Goal: Task Accomplishment & Management: Manage account settings

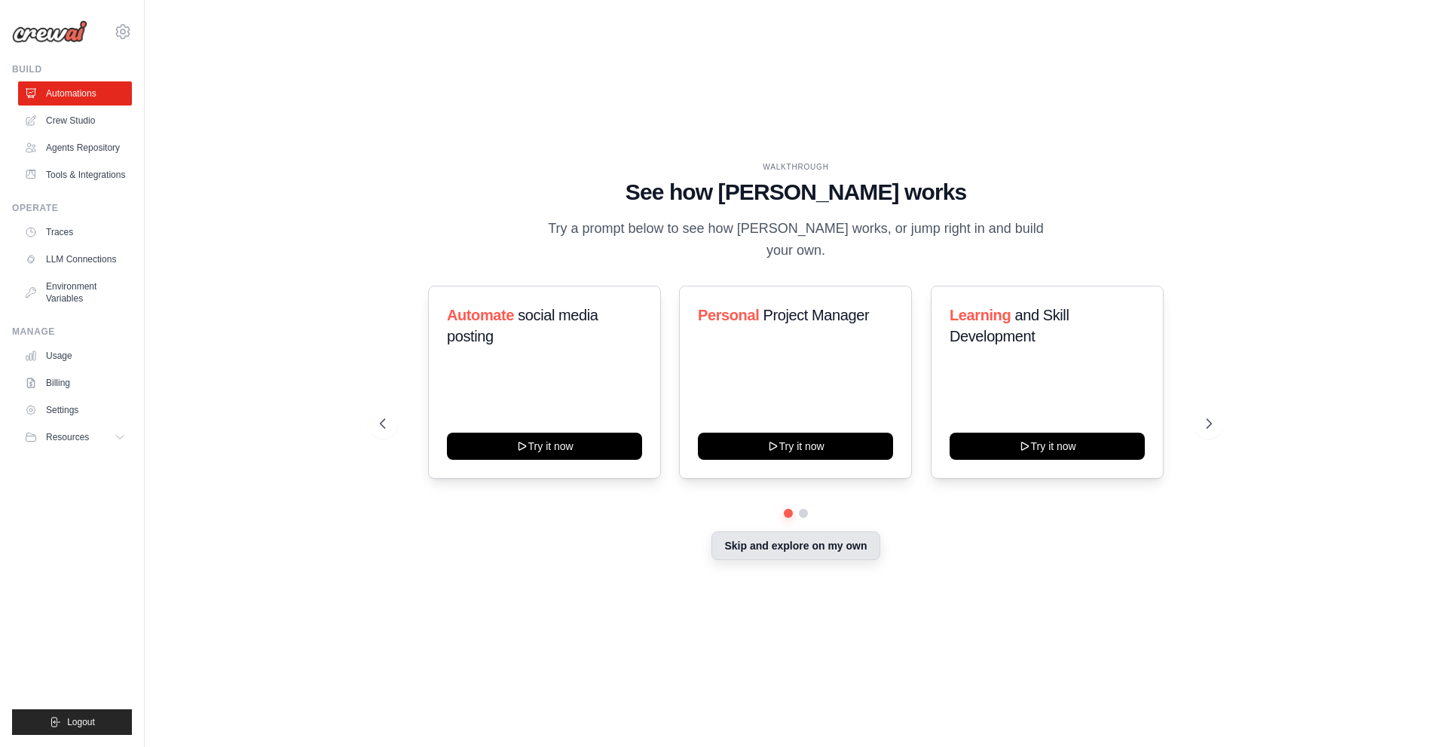
click at [745, 536] on button "Skip and explore on my own" at bounding box center [795, 545] width 168 height 29
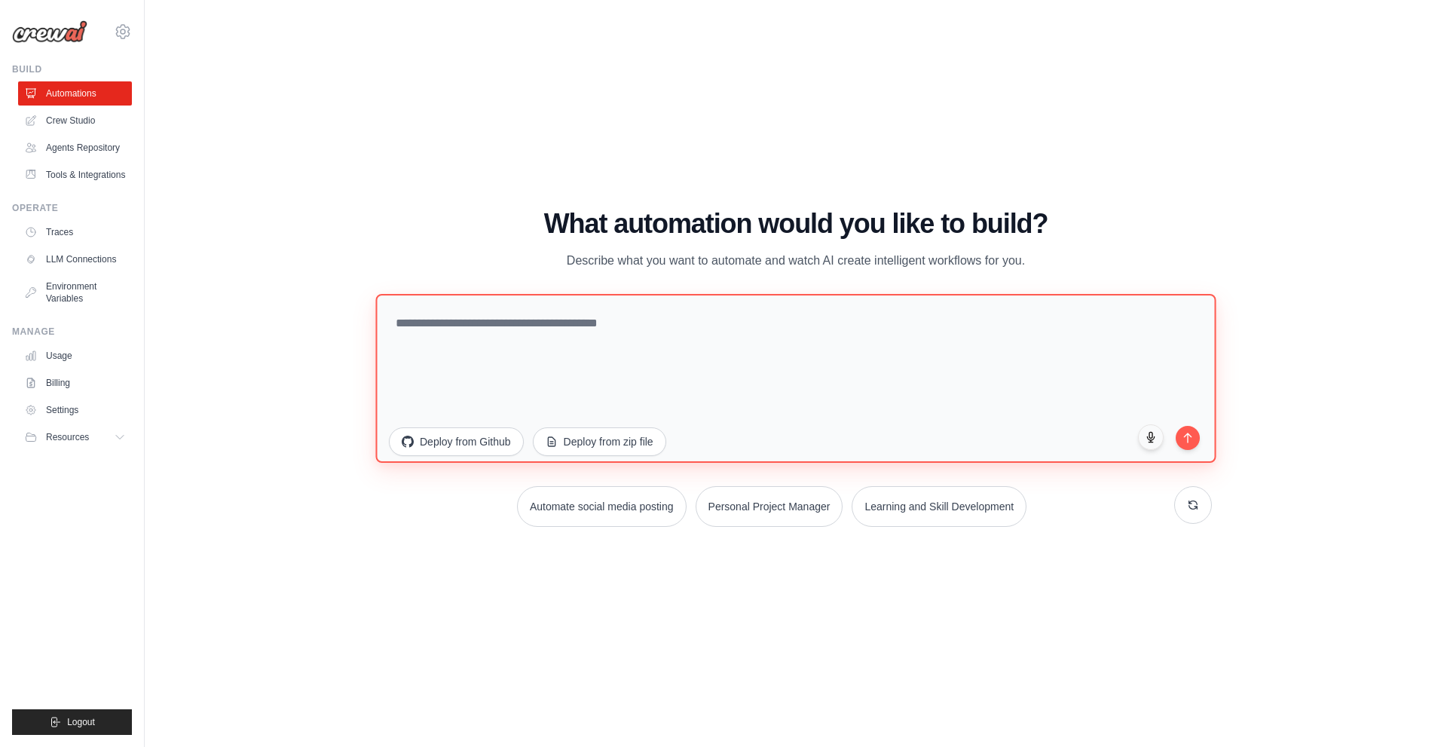
click at [488, 315] on textarea at bounding box center [795, 377] width 840 height 169
click at [442, 328] on textarea "**********" at bounding box center [795, 377] width 840 height 169
click at [493, 323] on textarea "**********" at bounding box center [795, 377] width 840 height 169
drag, startPoint x: 1117, startPoint y: 334, endPoint x: 187, endPoint y: 256, distance: 933.7
click at [187, 256] on div "WALKTHROUGH See how [PERSON_NAME] works Try a prompt below to see how [PERSON_N…" at bounding box center [796, 373] width 1254 height 717
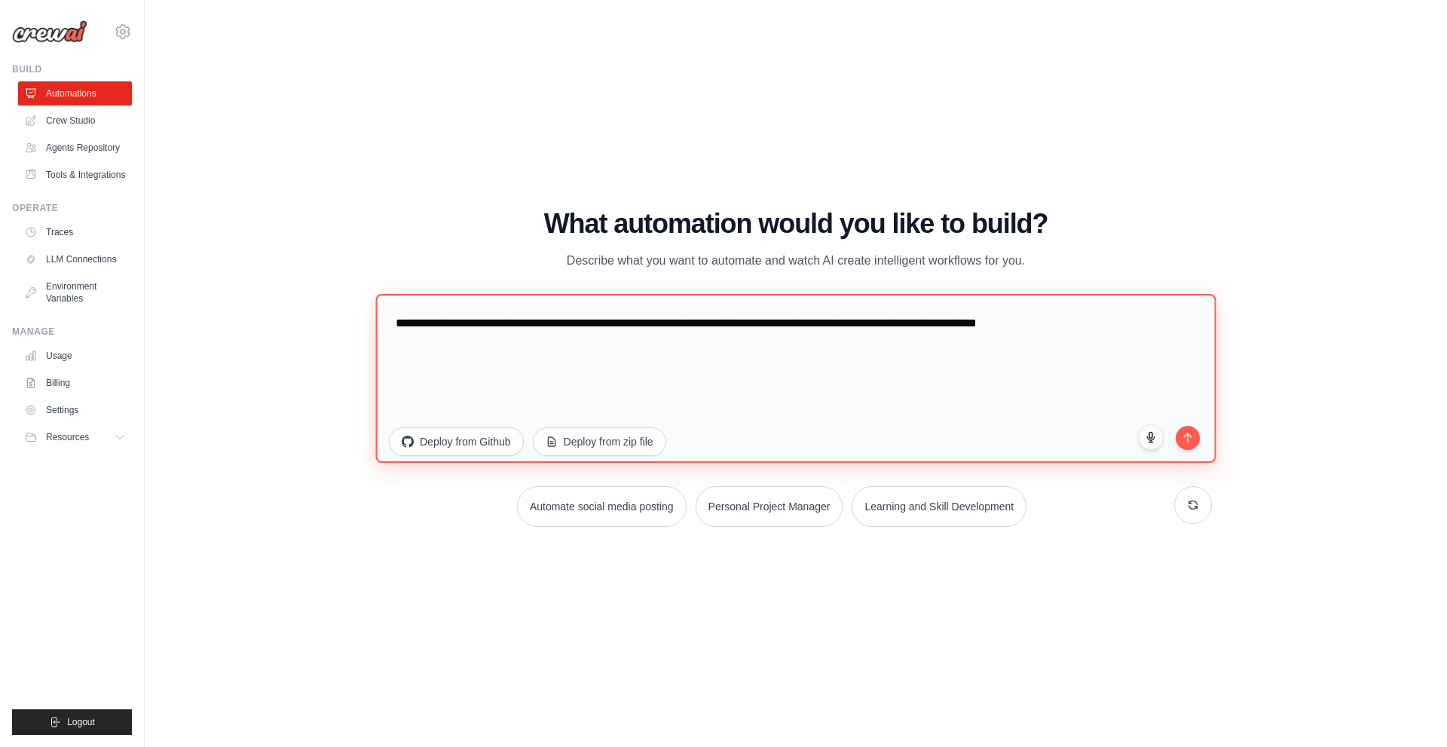
paste textarea "**********"
type textarea "**********"
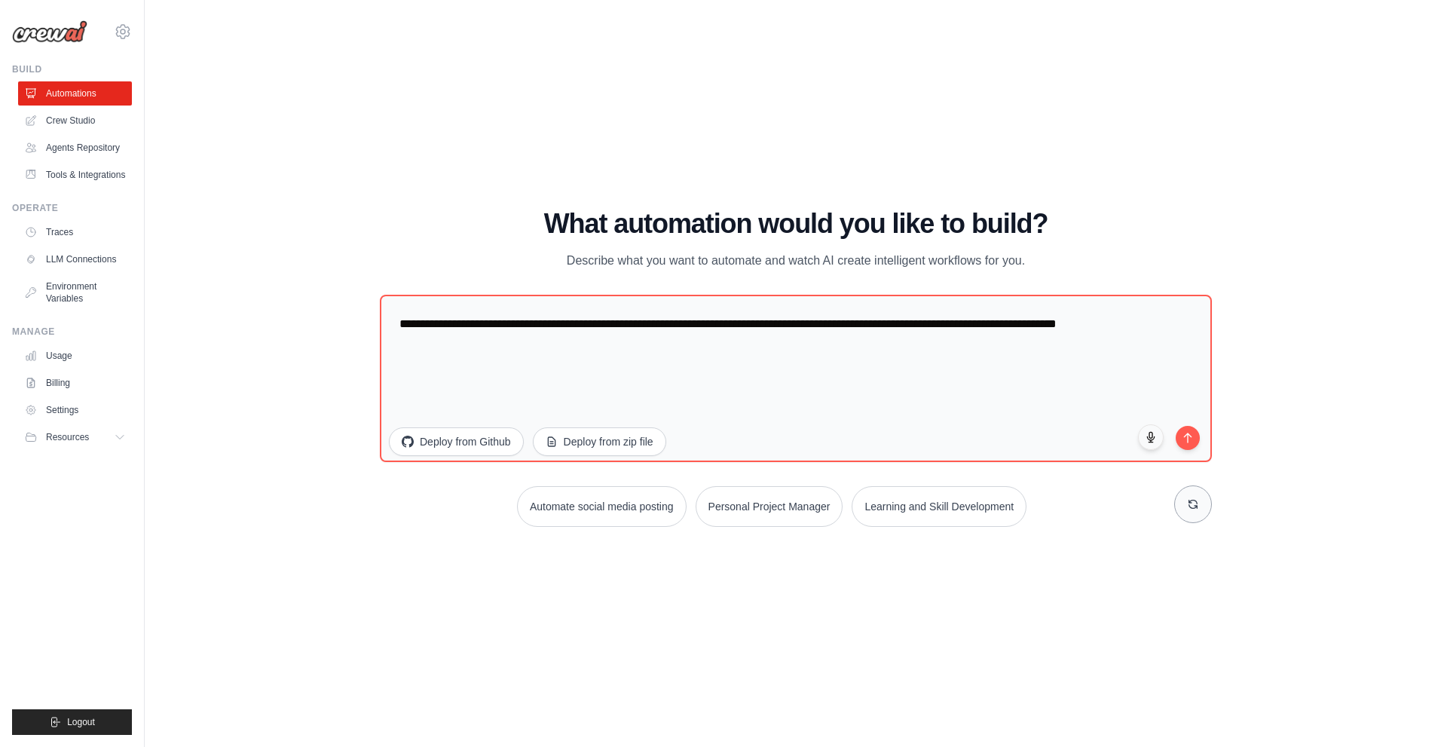
click at [1205, 503] on button at bounding box center [1193, 504] width 38 height 38
click at [1187, 442] on button "submit" at bounding box center [1188, 436] width 26 height 26
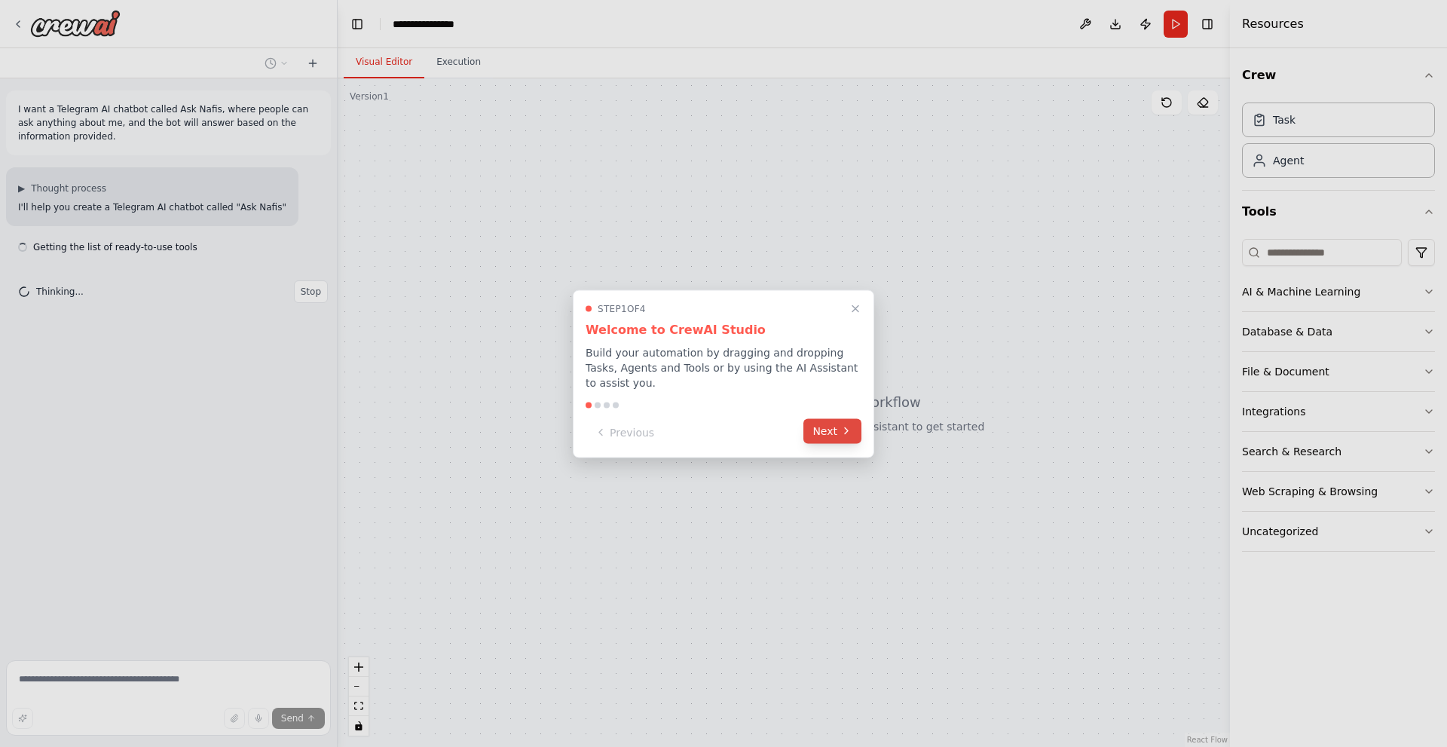
click at [830, 421] on button "Next" at bounding box center [832, 430] width 58 height 25
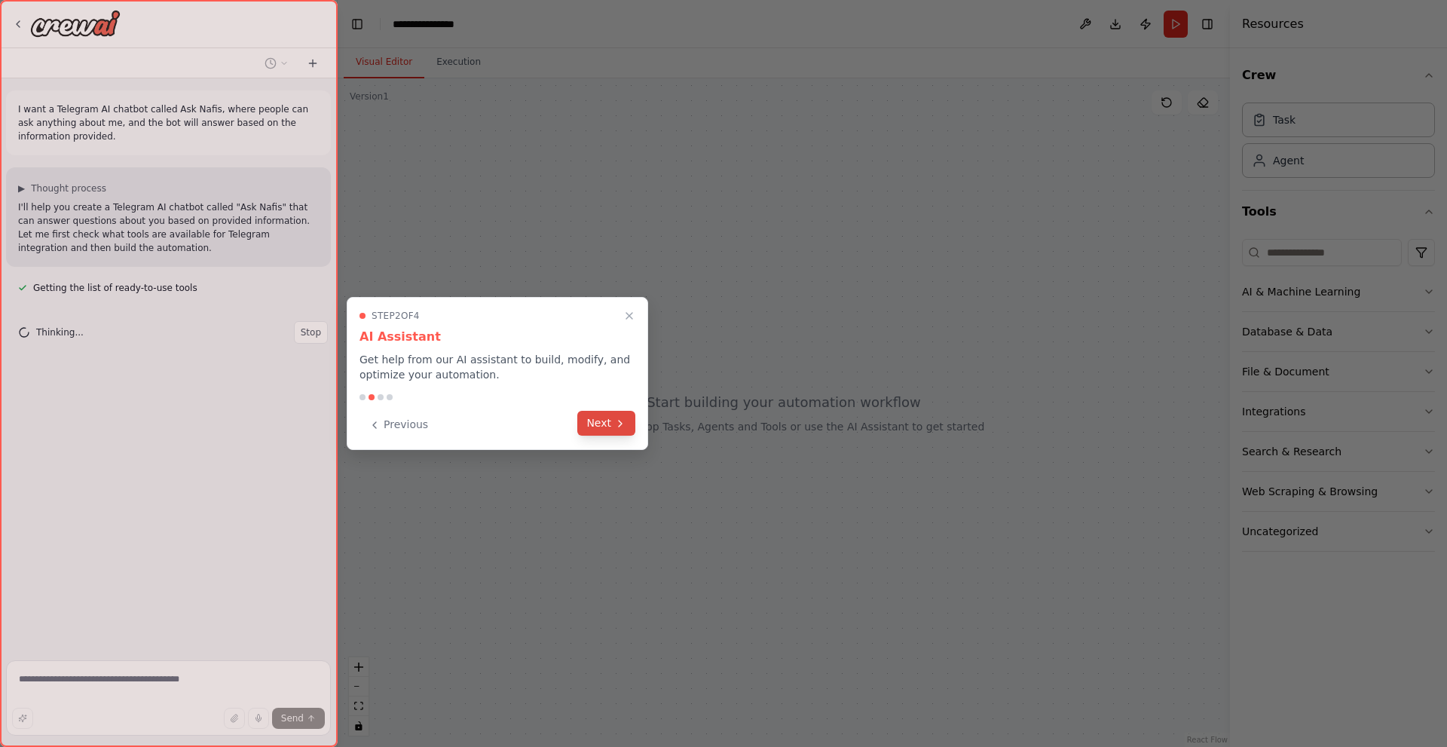
click at [606, 420] on button "Next" at bounding box center [606, 423] width 58 height 25
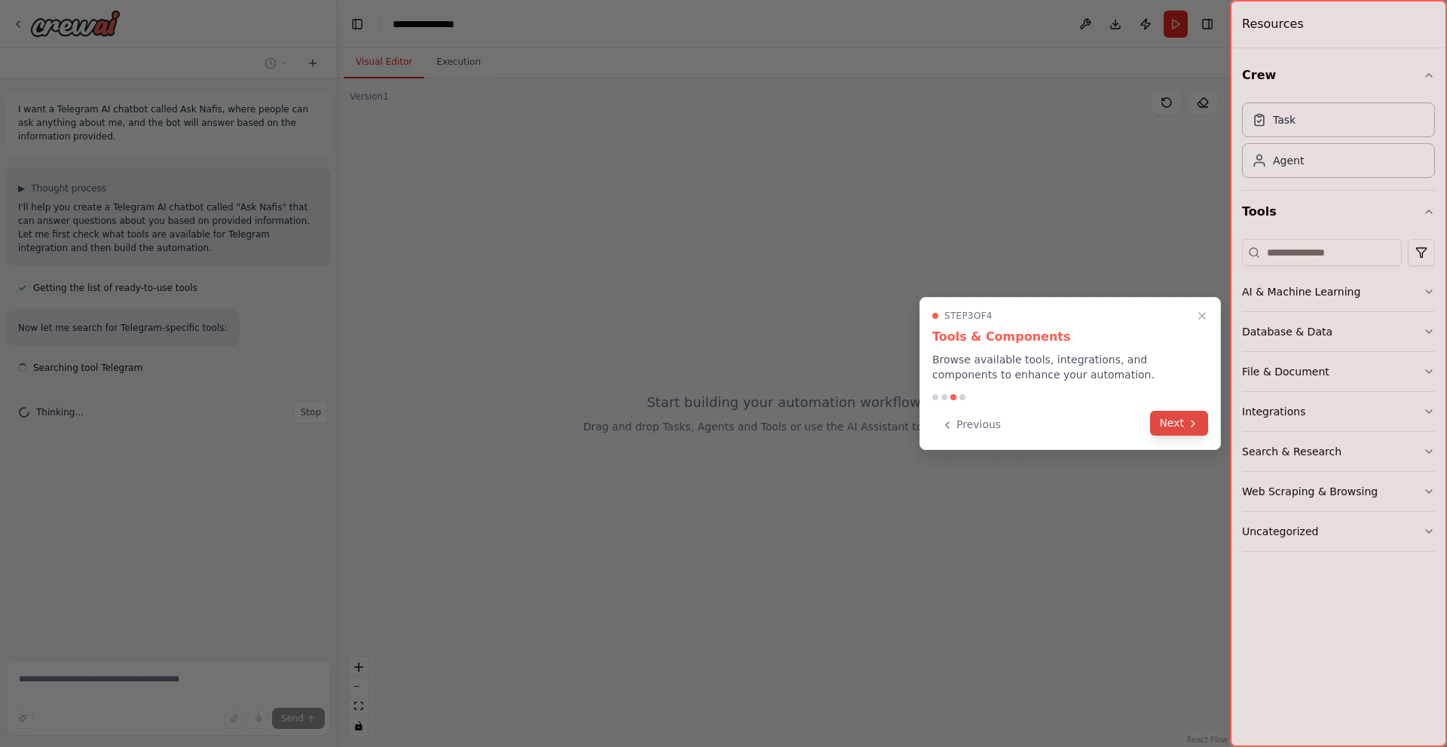
click at [1192, 420] on icon at bounding box center [1192, 423] width 3 height 6
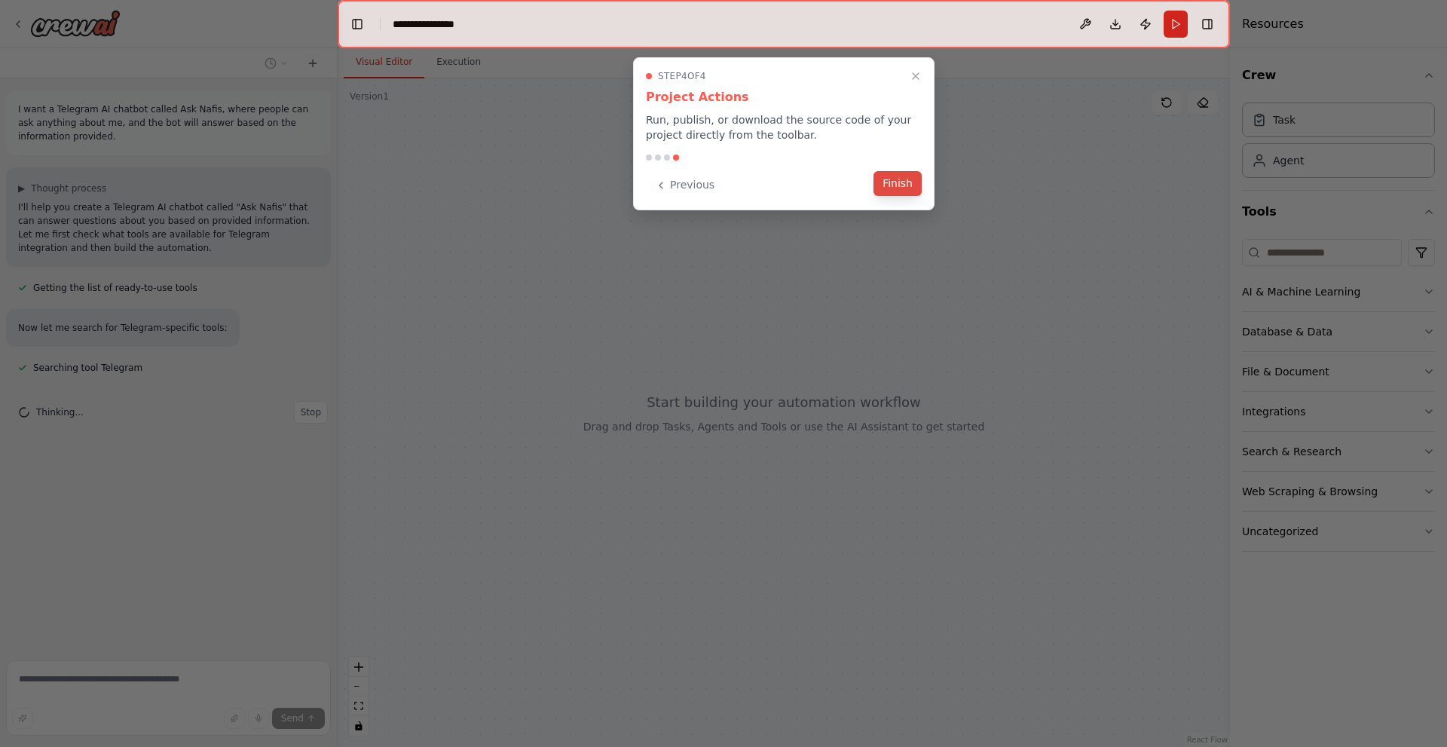
click at [890, 179] on button "Finish" at bounding box center [897, 183] width 48 height 25
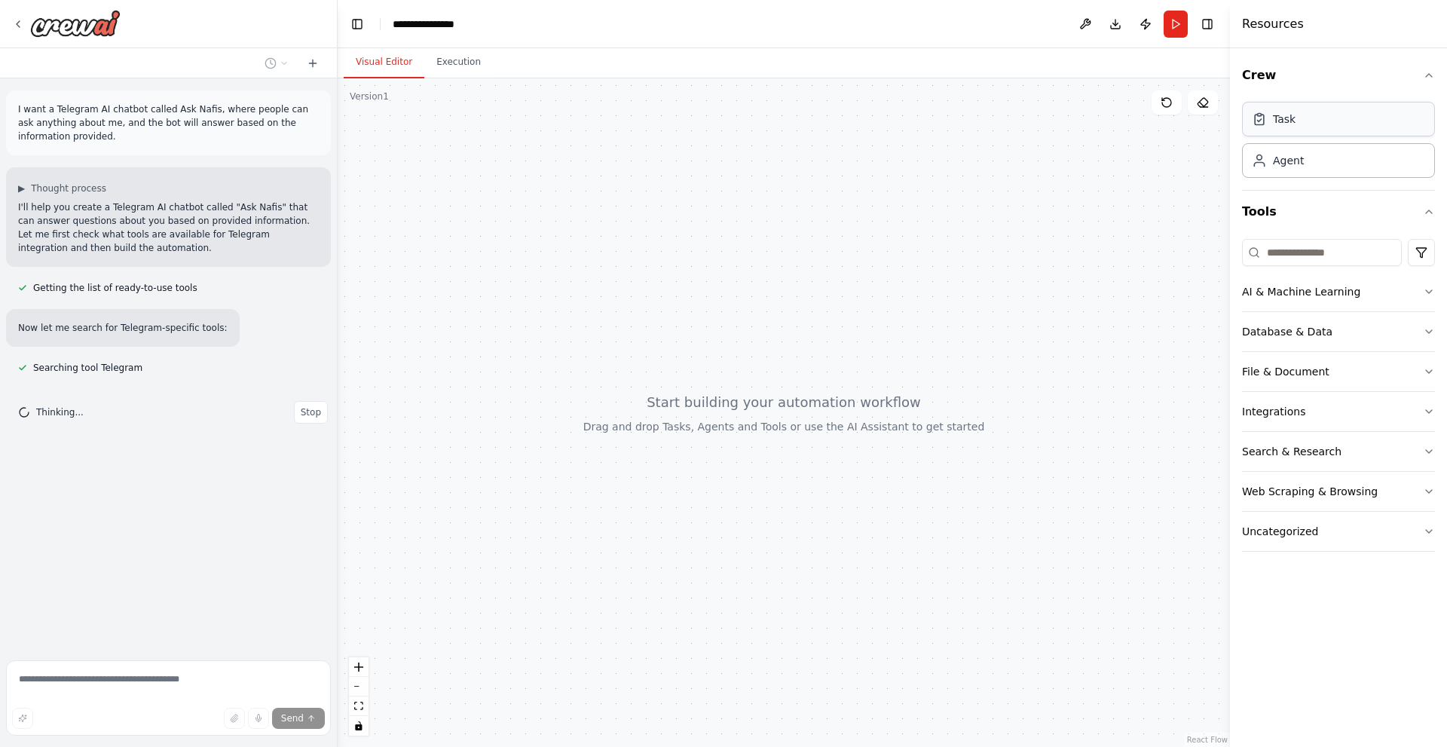
click at [1329, 118] on div "Task" at bounding box center [1338, 119] width 193 height 35
click at [1318, 151] on div "Agent" at bounding box center [1338, 159] width 193 height 35
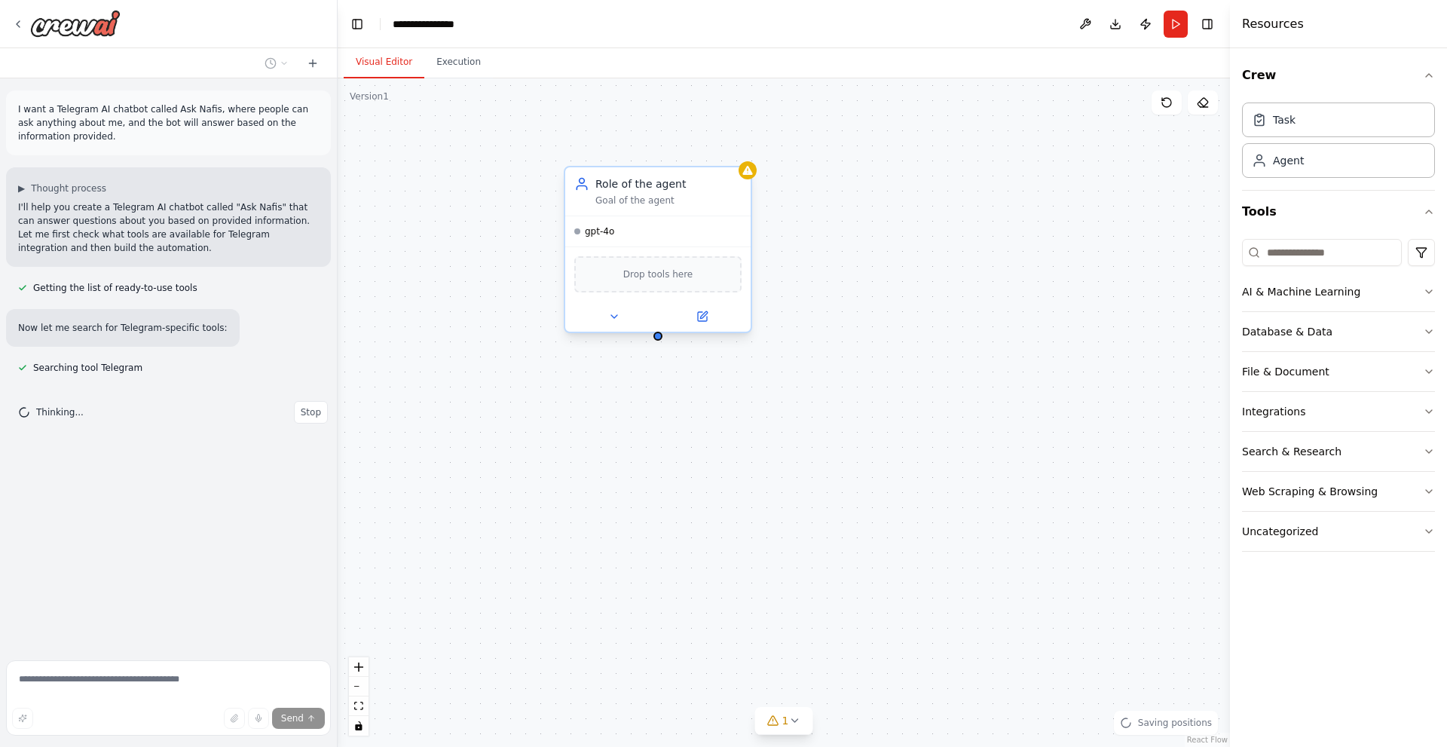
click at [649, 286] on div "Drop tools here" at bounding box center [657, 274] width 167 height 36
click at [647, 277] on span "Drop tools here" at bounding box center [658, 274] width 70 height 15
click at [607, 313] on button at bounding box center [613, 316] width 85 height 18
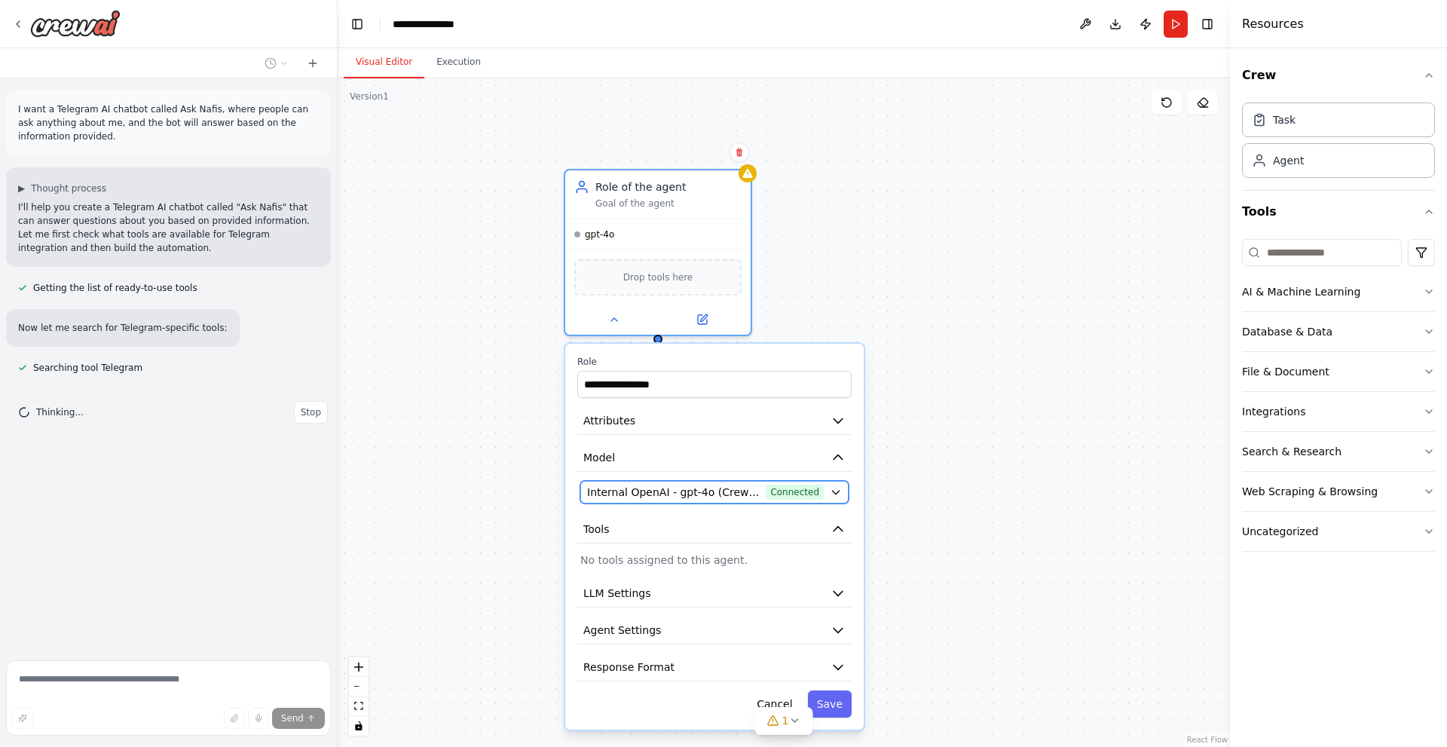
click at [701, 493] on span "Internal OpenAI - gpt-4o (CrewAI Sponsored OpenAI Connection)" at bounding box center [673, 491] width 173 height 15
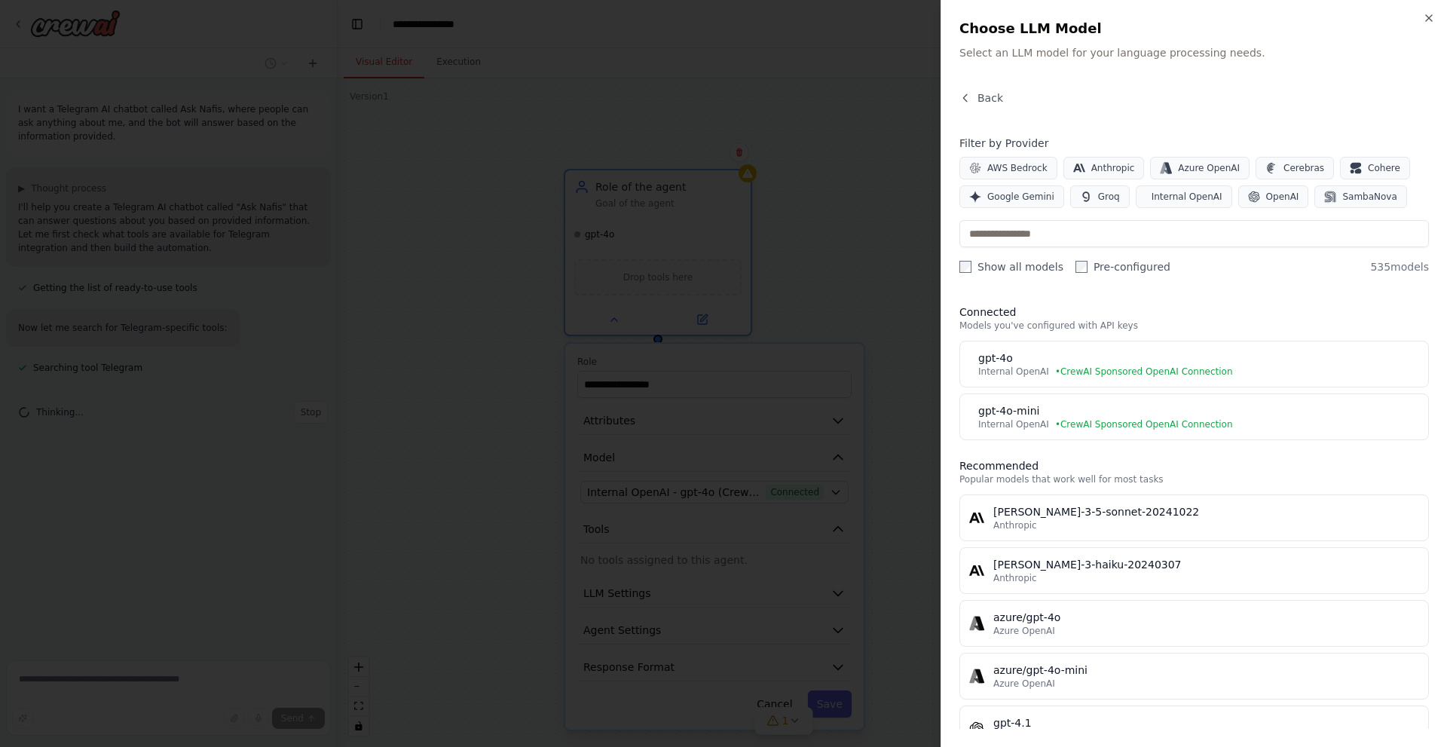
click at [926, 197] on div at bounding box center [723, 373] width 1447 height 747
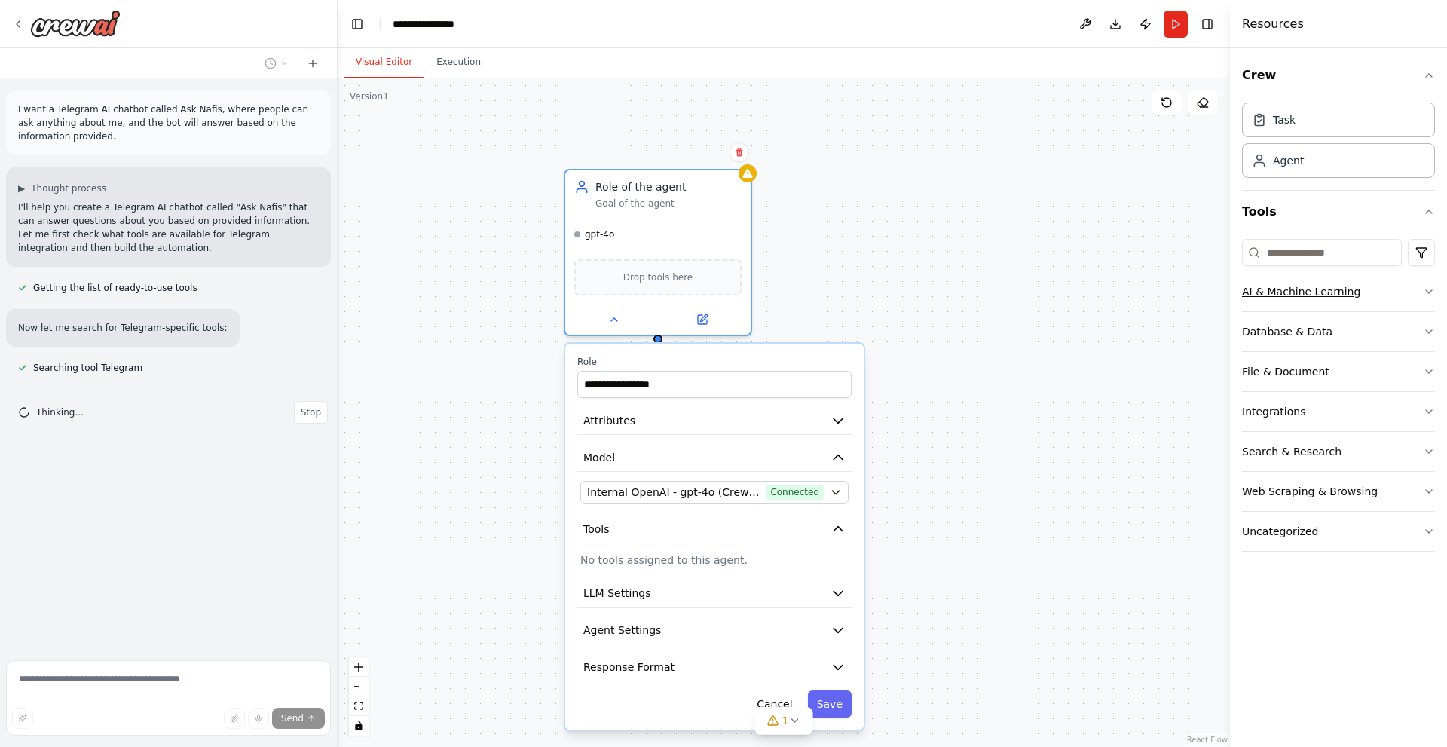
click at [1425, 295] on icon "button" at bounding box center [1428, 292] width 12 height 12
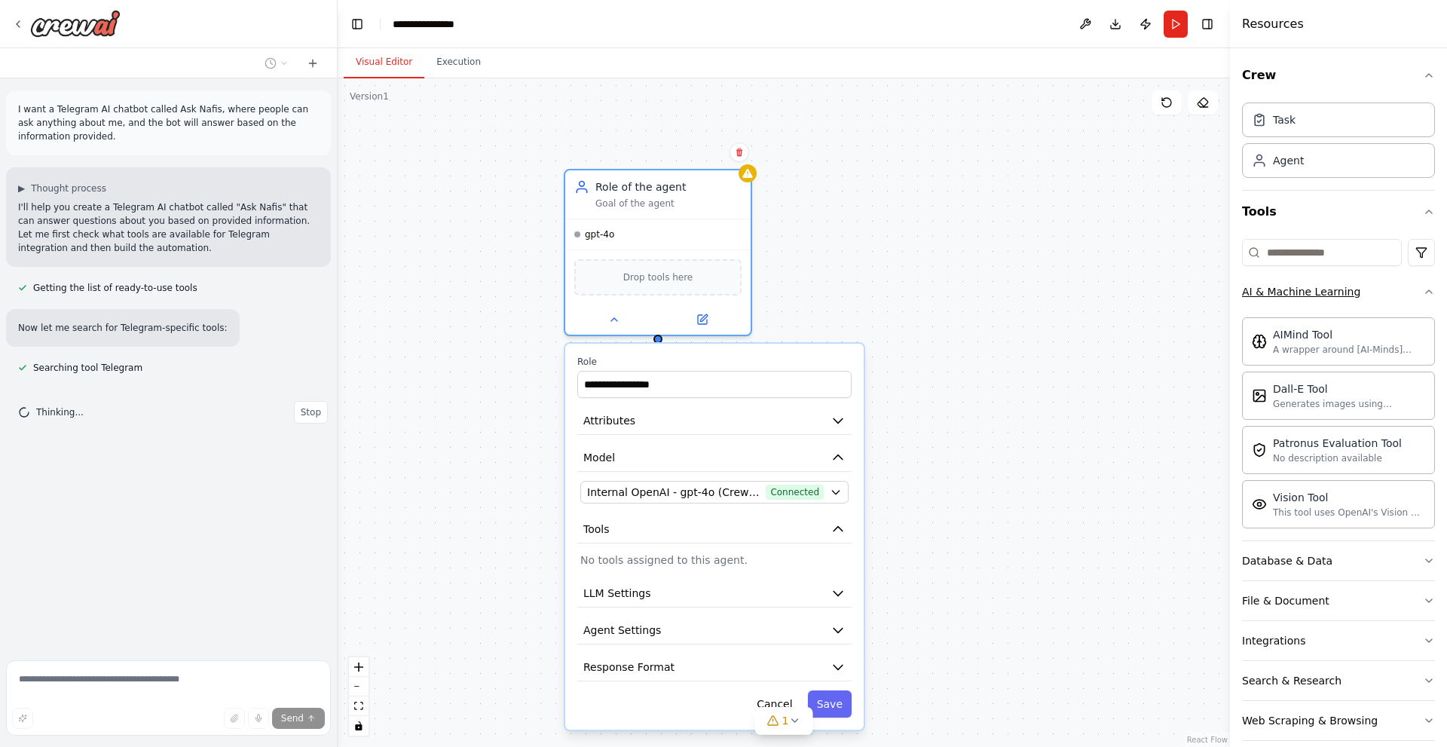
click at [1425, 295] on div "Crew Task Agent Tools AI & Machine Learning AIMind Tool A wrapper around [AI-Mi…" at bounding box center [1338, 397] width 217 height 698
click at [1425, 292] on icon "button" at bounding box center [1428, 291] width 6 height 3
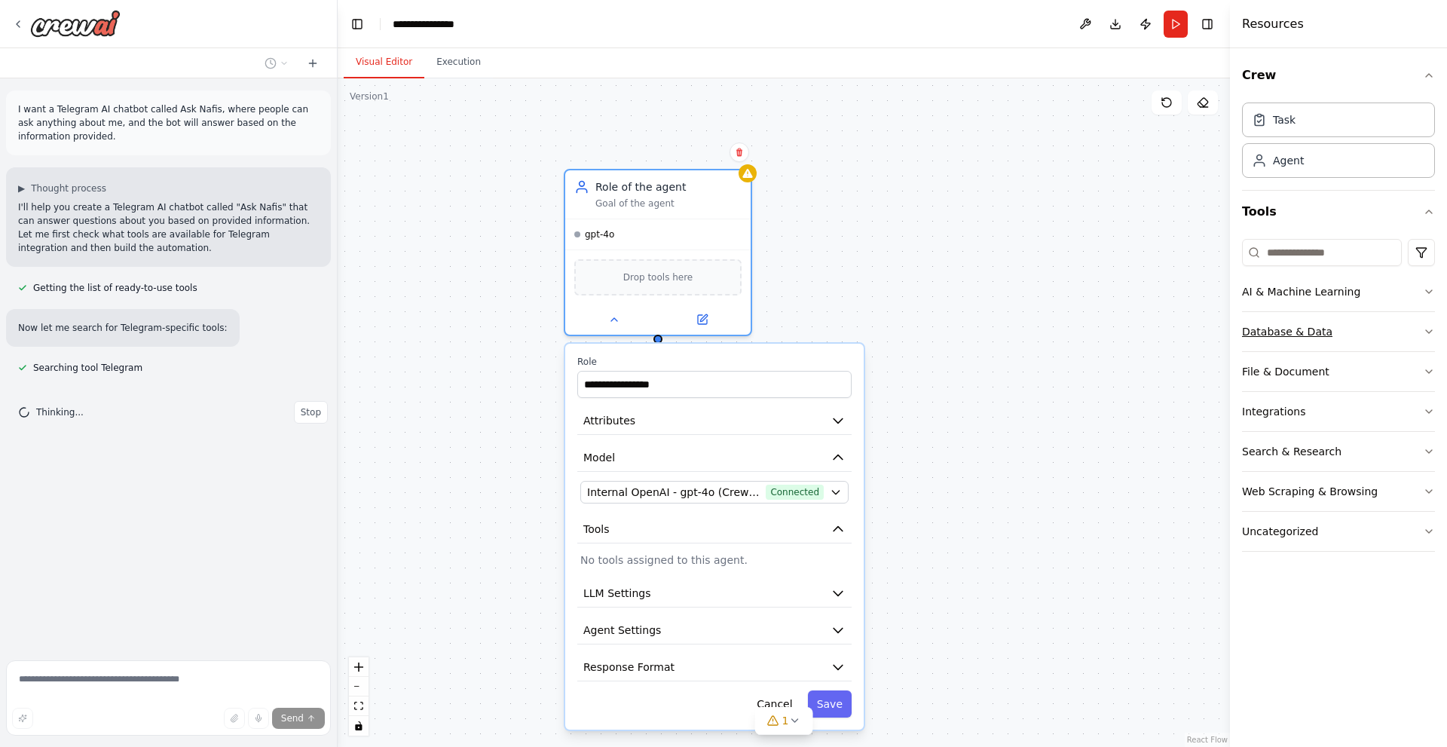
click at [1410, 334] on button "Database & Data" at bounding box center [1338, 331] width 193 height 39
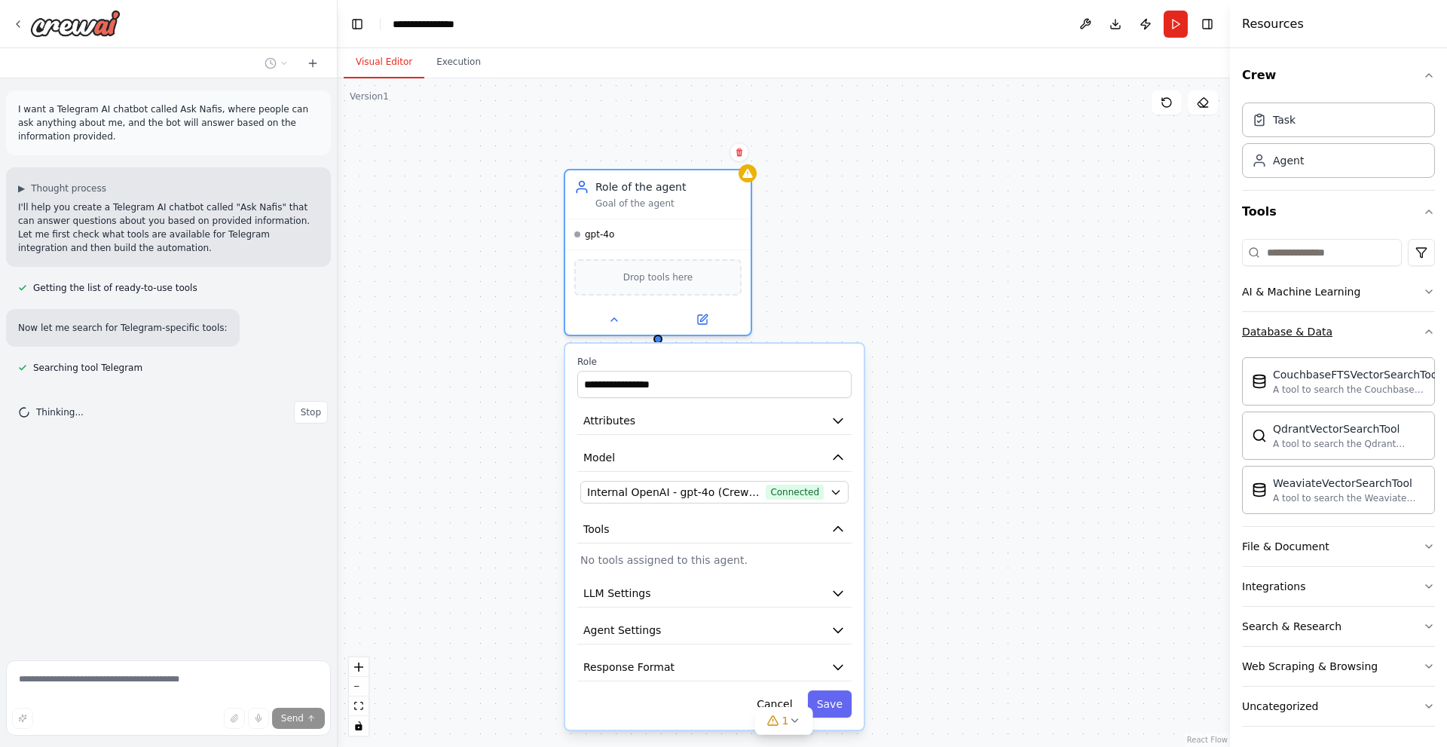
click at [1422, 332] on icon "button" at bounding box center [1428, 331] width 12 height 12
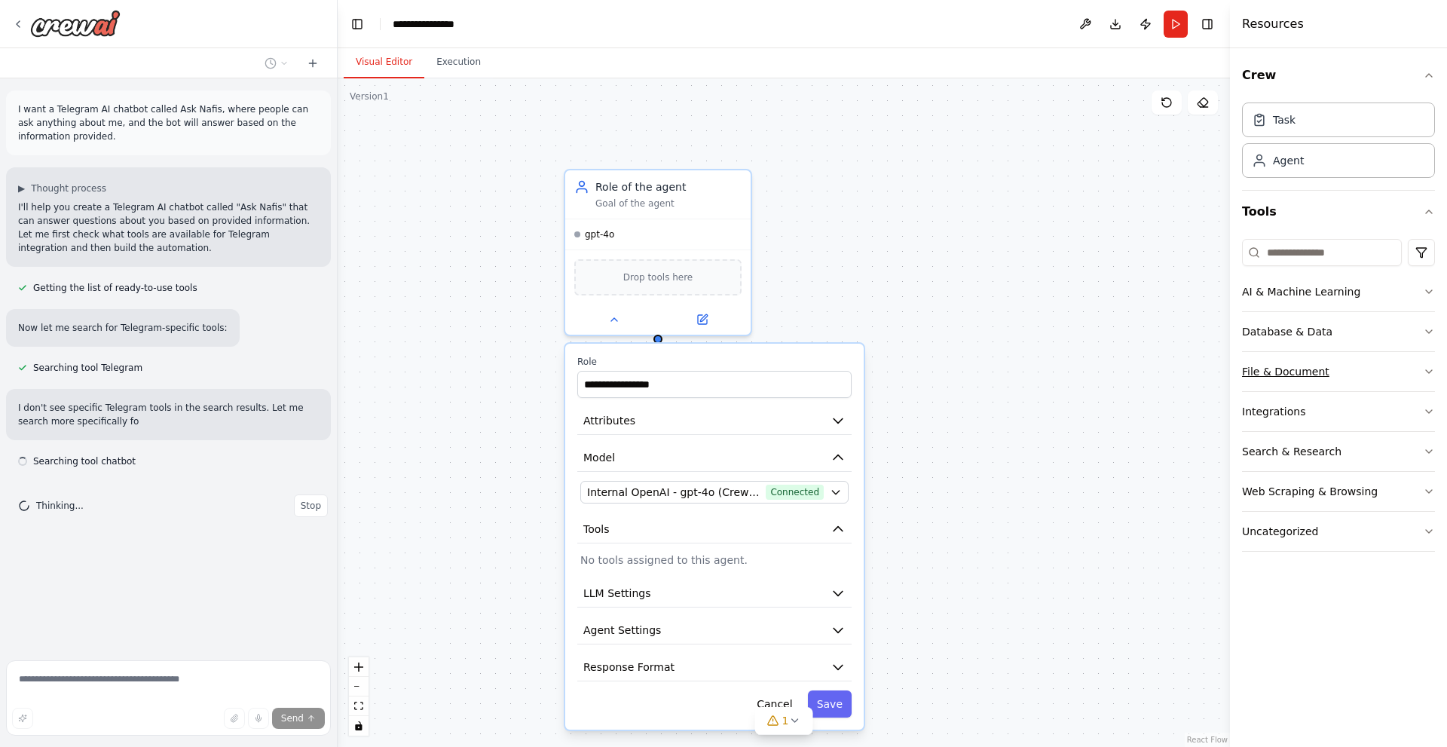
click at [1430, 374] on icon "button" at bounding box center [1428, 371] width 12 height 12
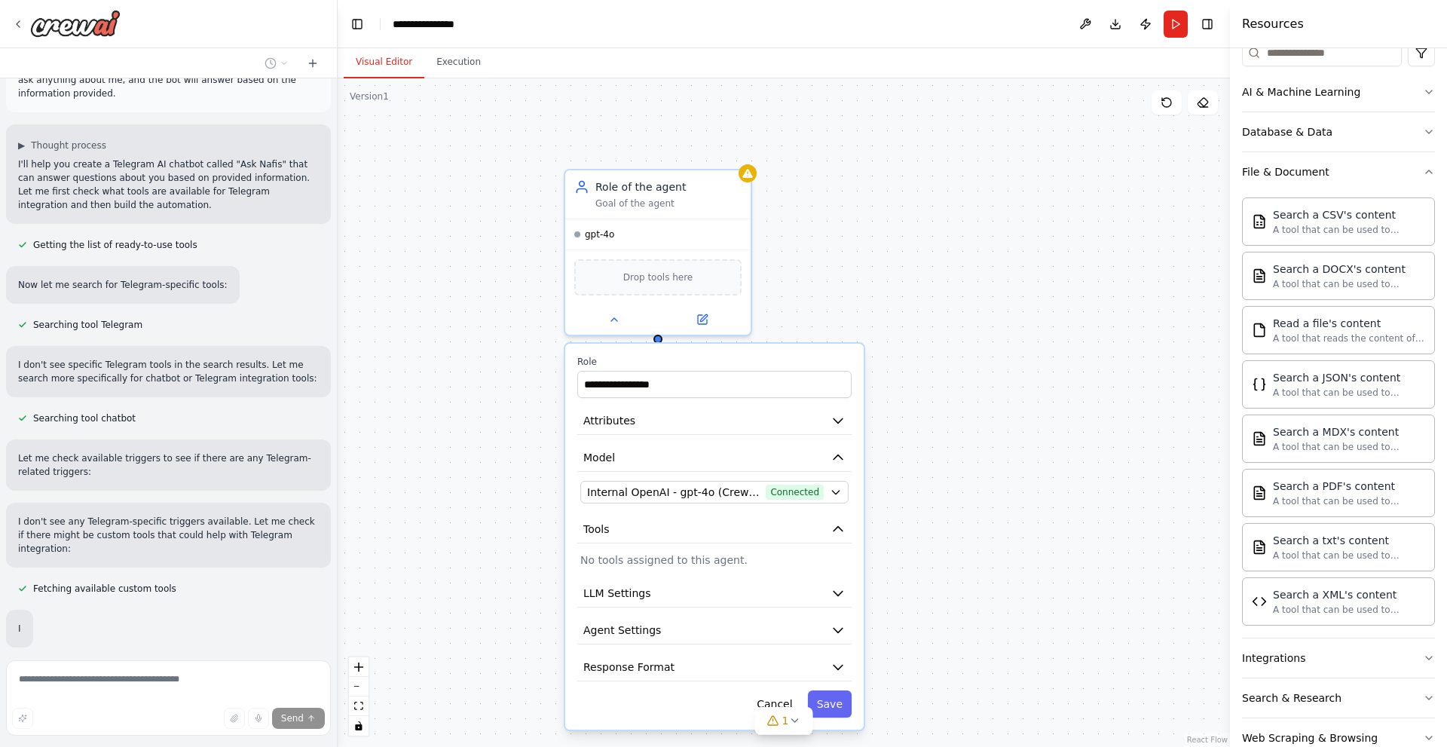
scroll to position [79, 0]
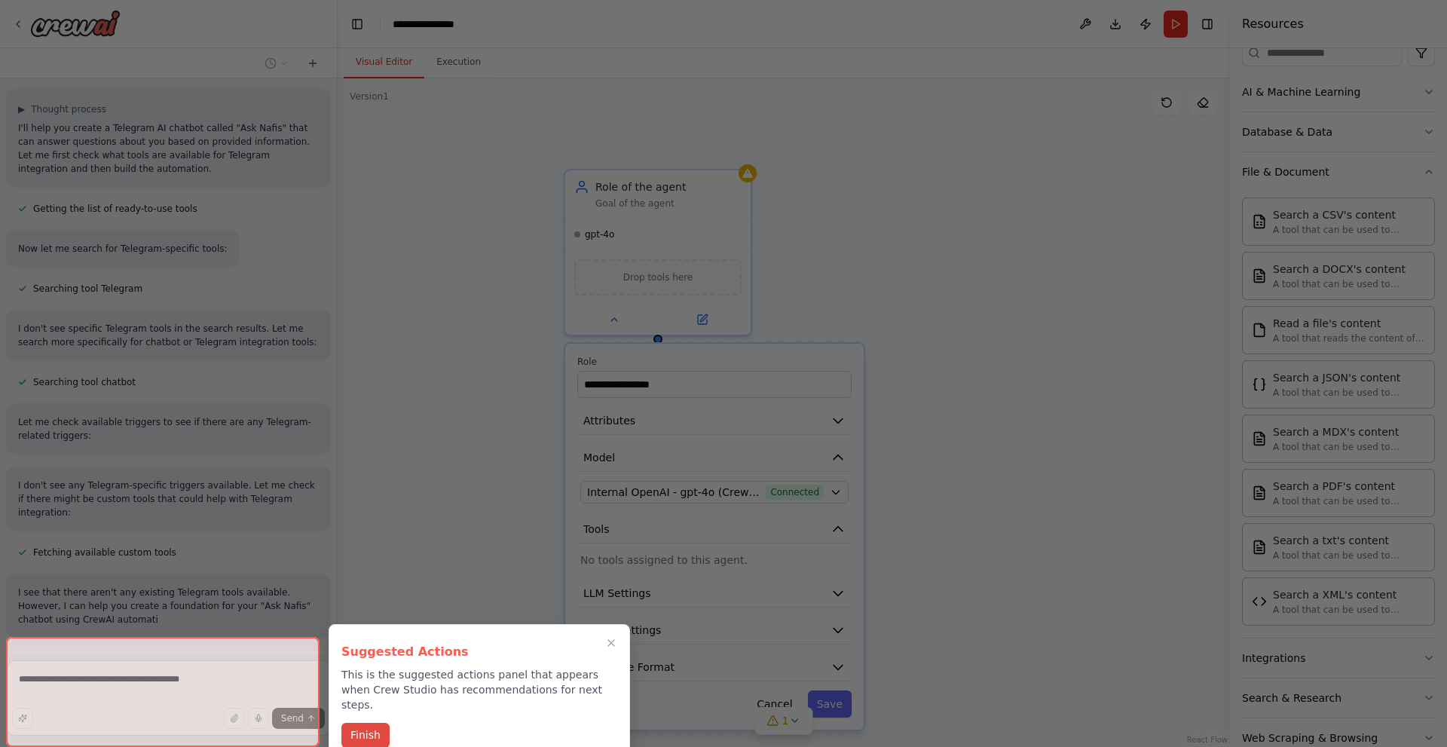
click at [371, 705] on div "Suggested Actions This is the suggested actions panel that appears when Crew St…" at bounding box center [478, 693] width 301 height 138
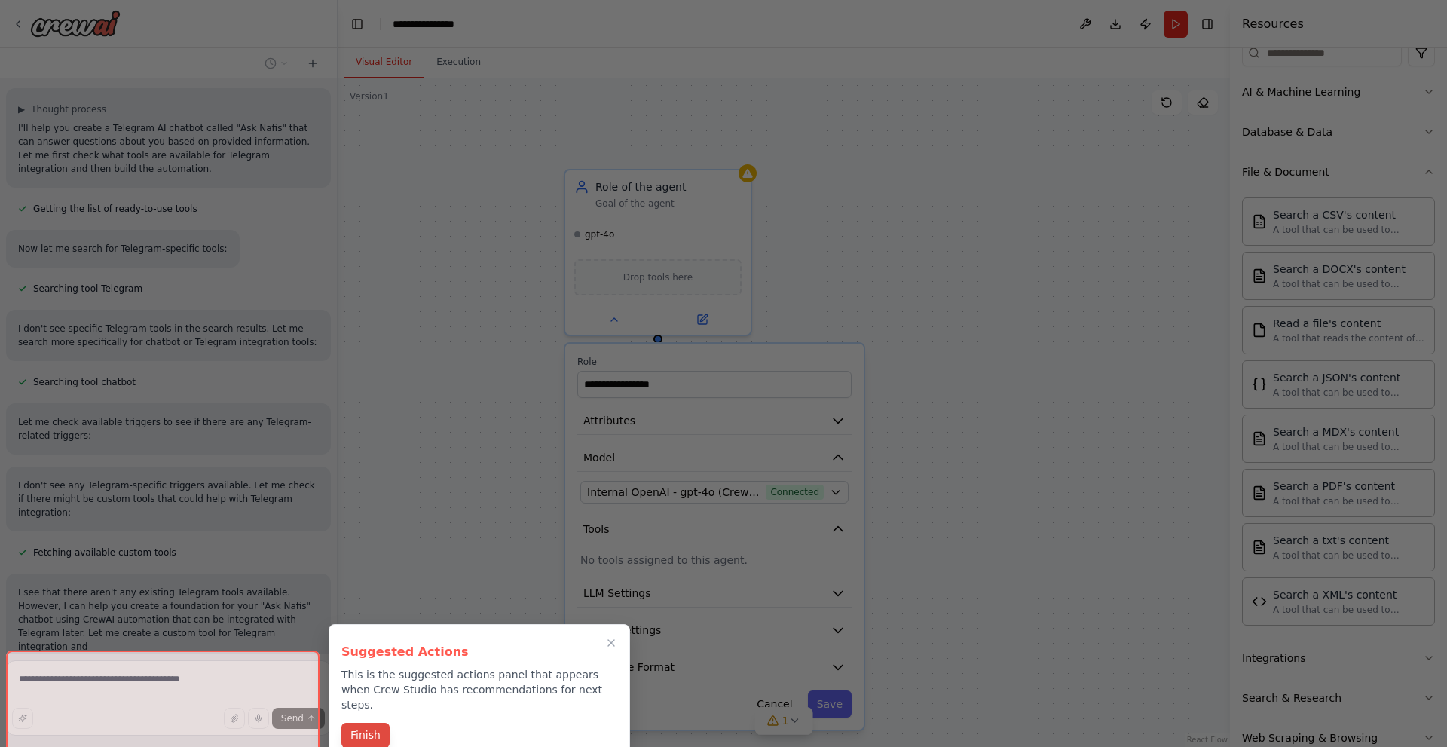
click at [366, 723] on button "Finish" at bounding box center [365, 735] width 48 height 25
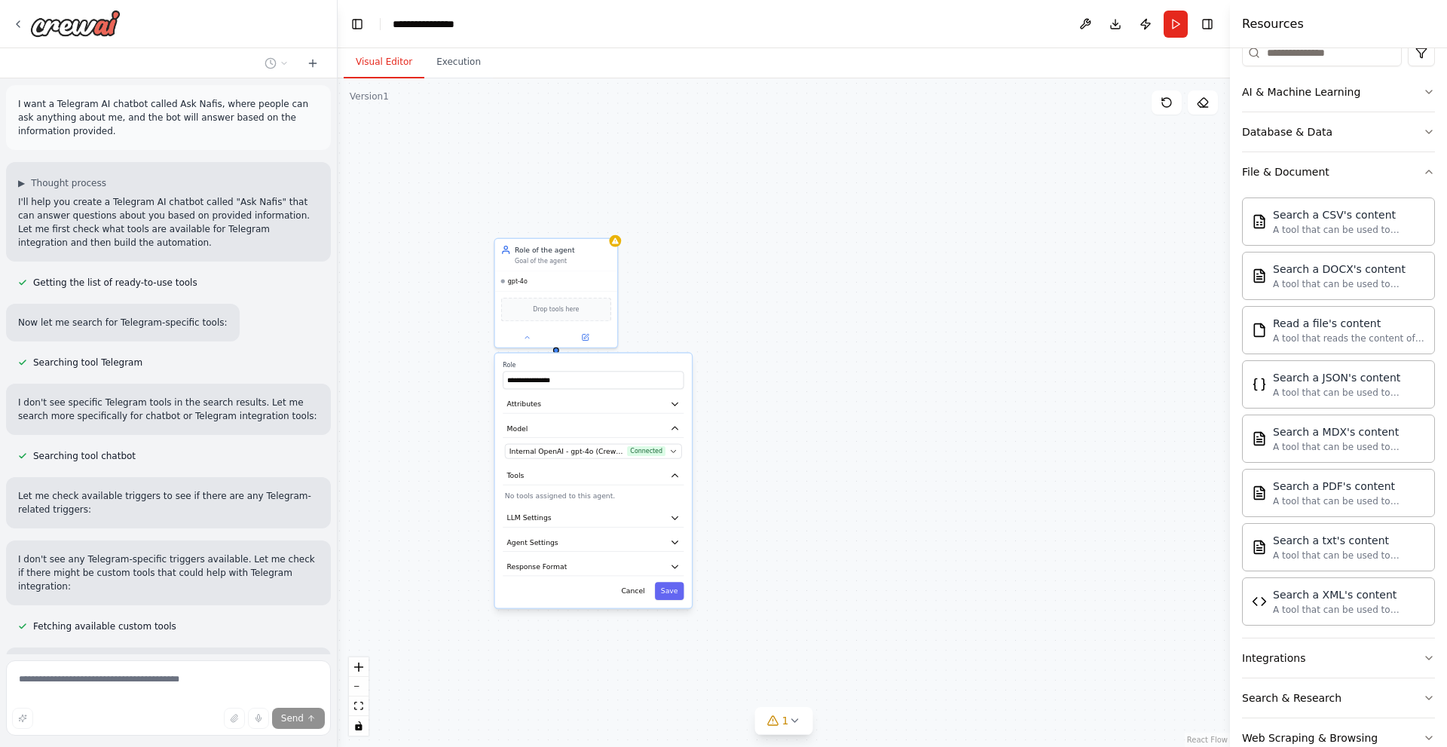
scroll to position [0, 0]
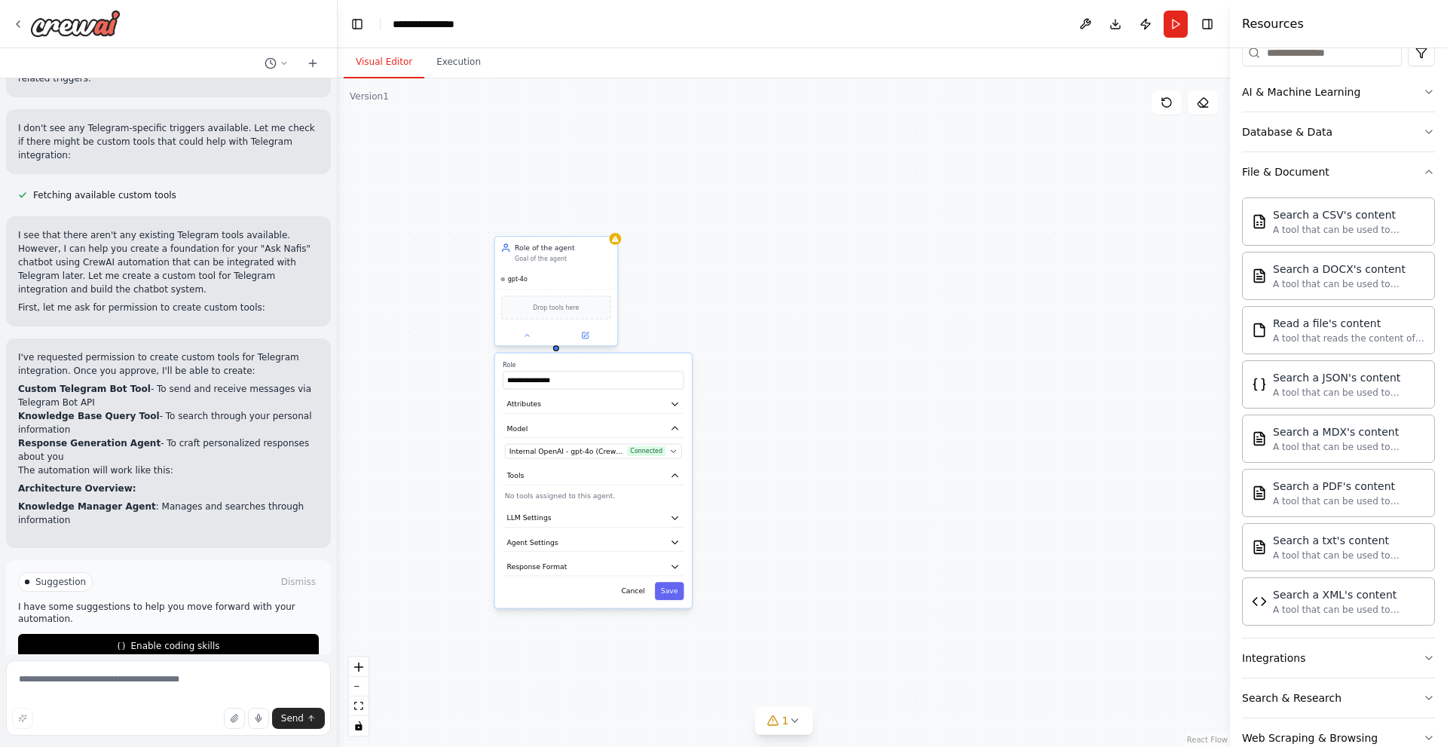
click at [607, 280] on div "gpt-4o" at bounding box center [556, 279] width 122 height 20
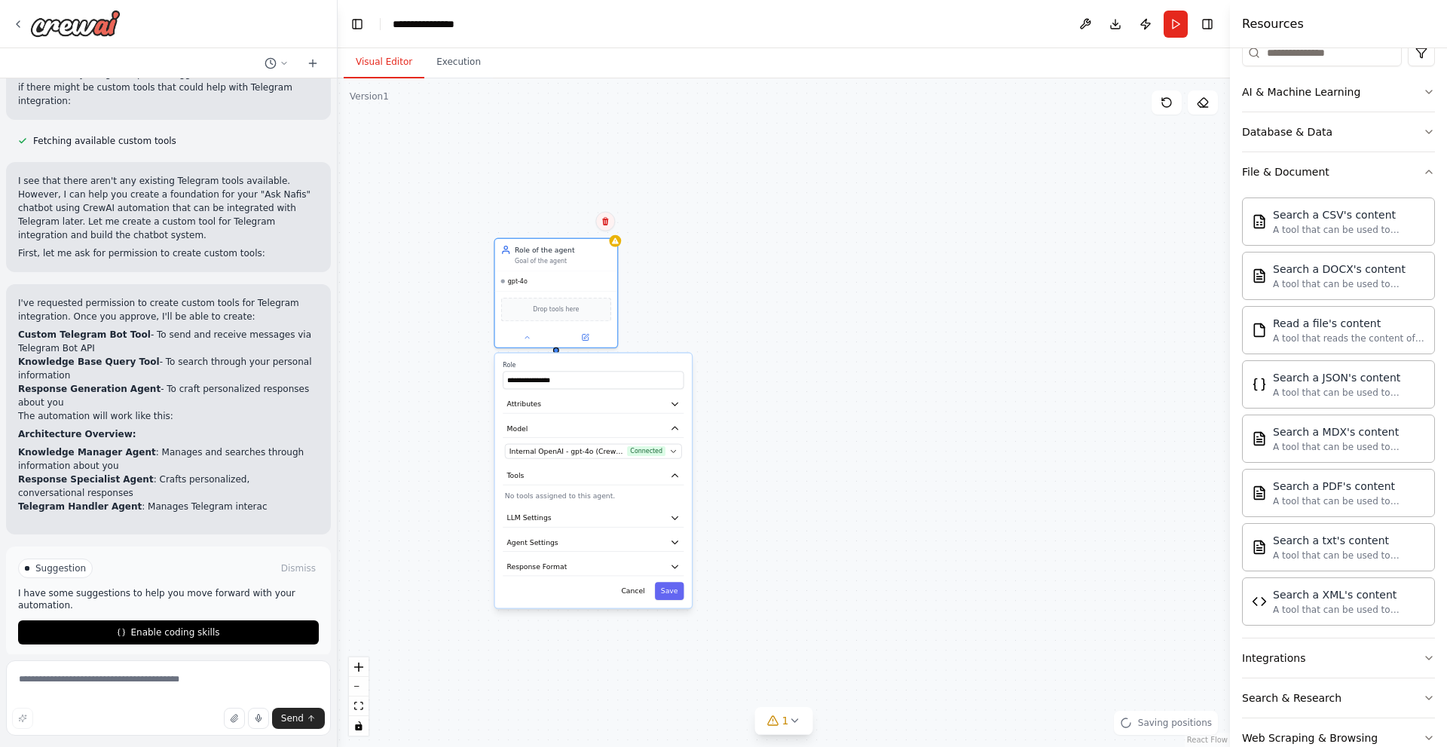
click at [603, 222] on icon at bounding box center [605, 221] width 6 height 8
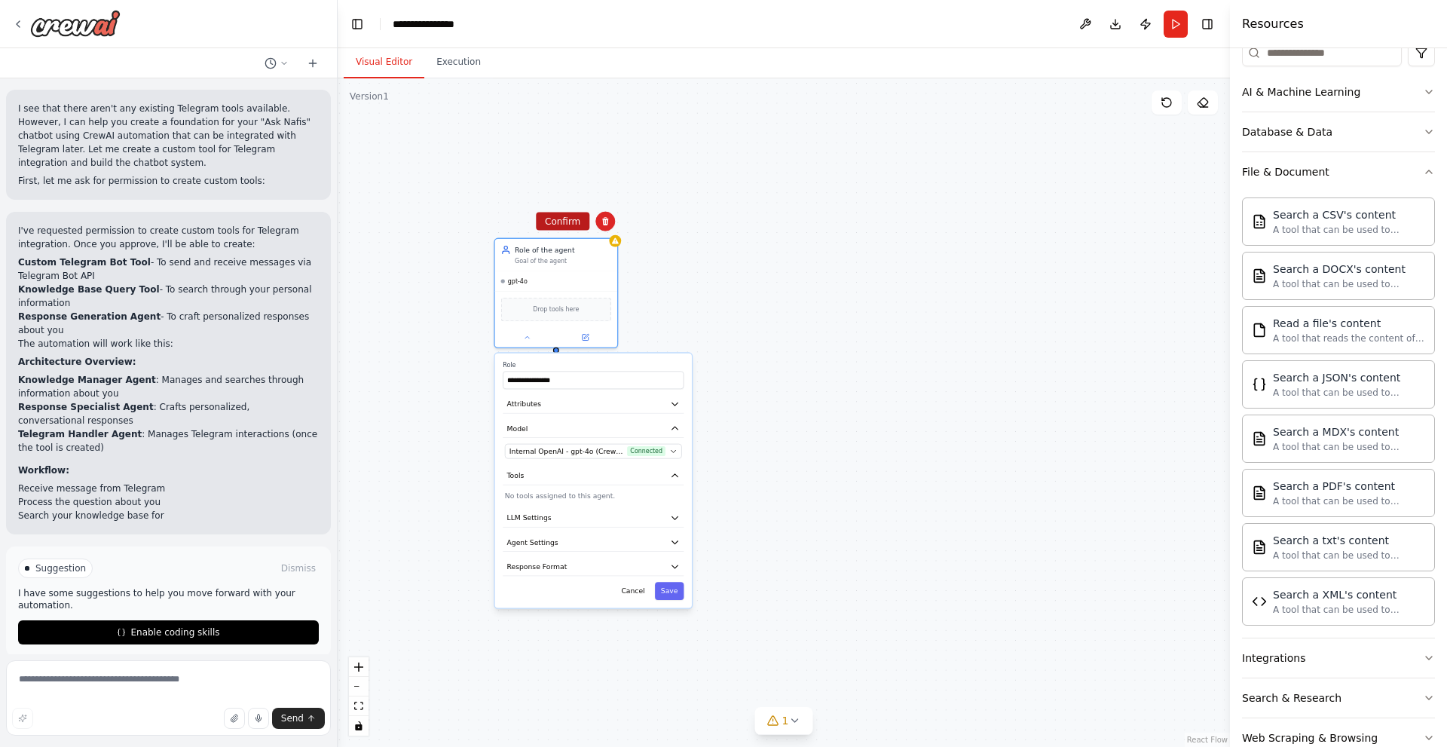
click at [567, 220] on button "Confirm" at bounding box center [562, 221] width 53 height 18
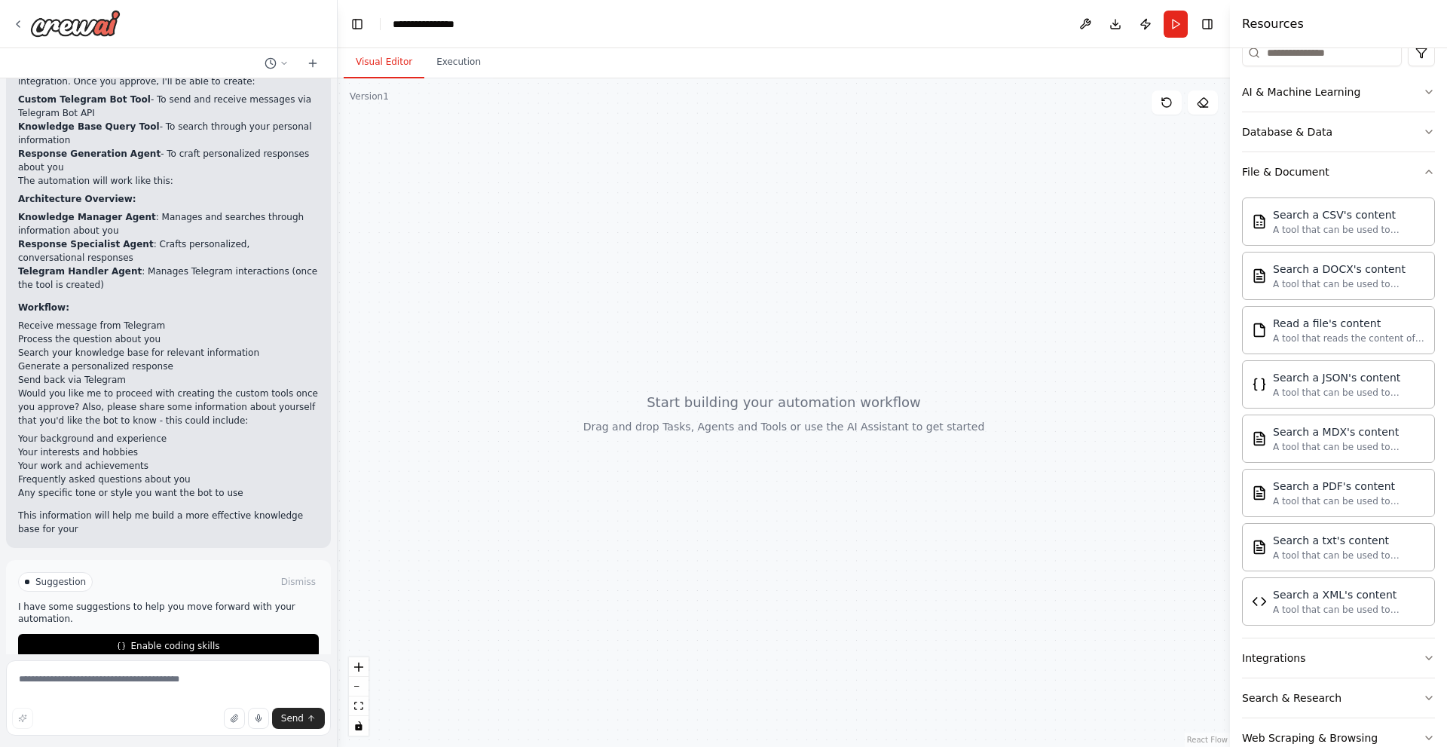
scroll to position [739, 0]
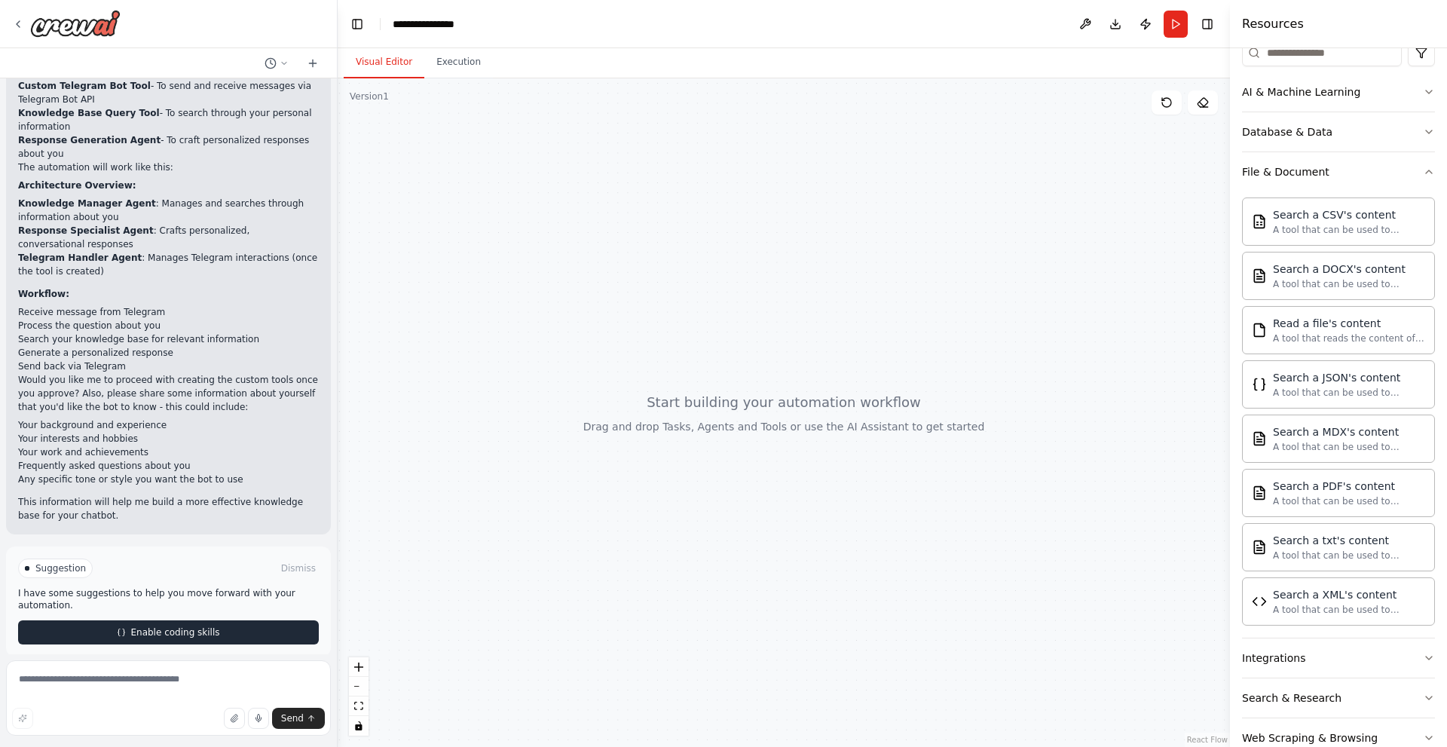
click at [208, 626] on span "Enable coding skills" at bounding box center [174, 632] width 89 height 12
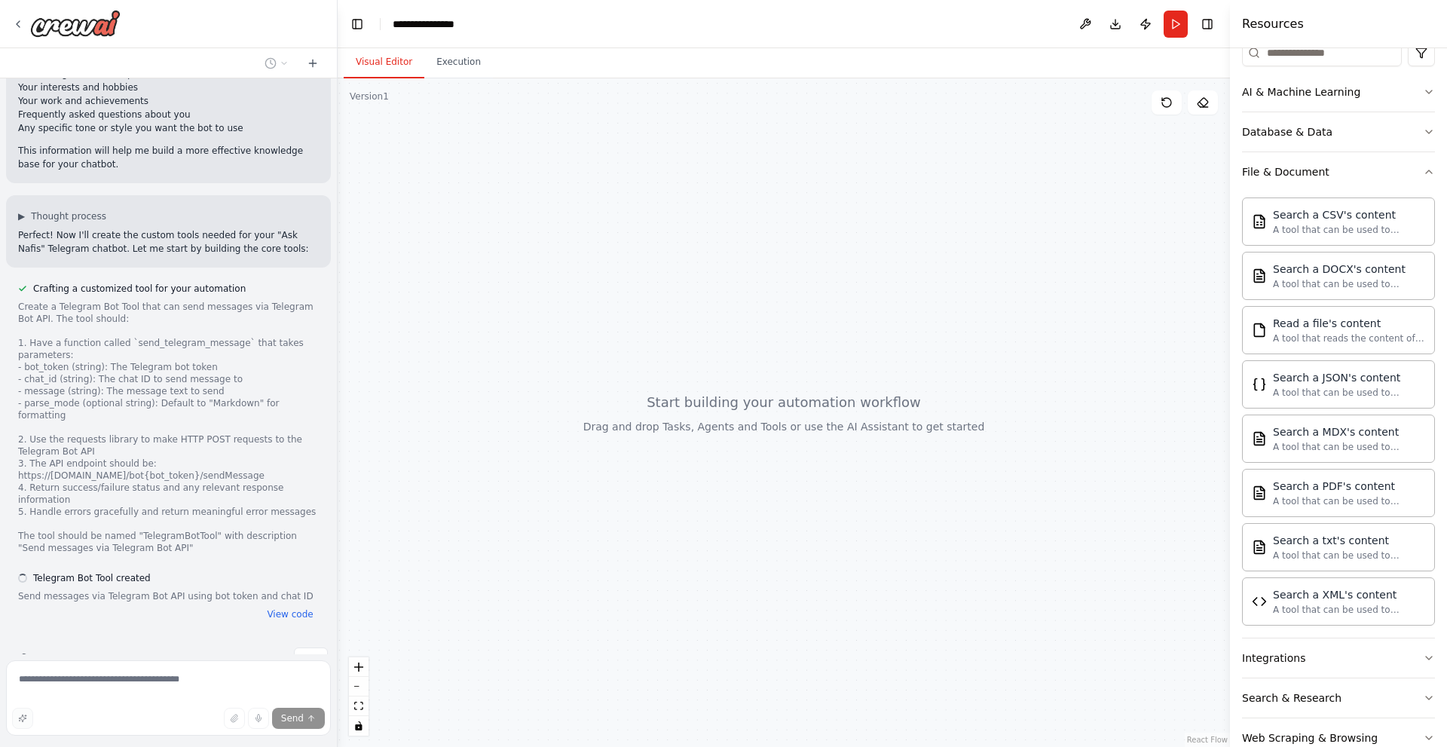
scroll to position [1092, 0]
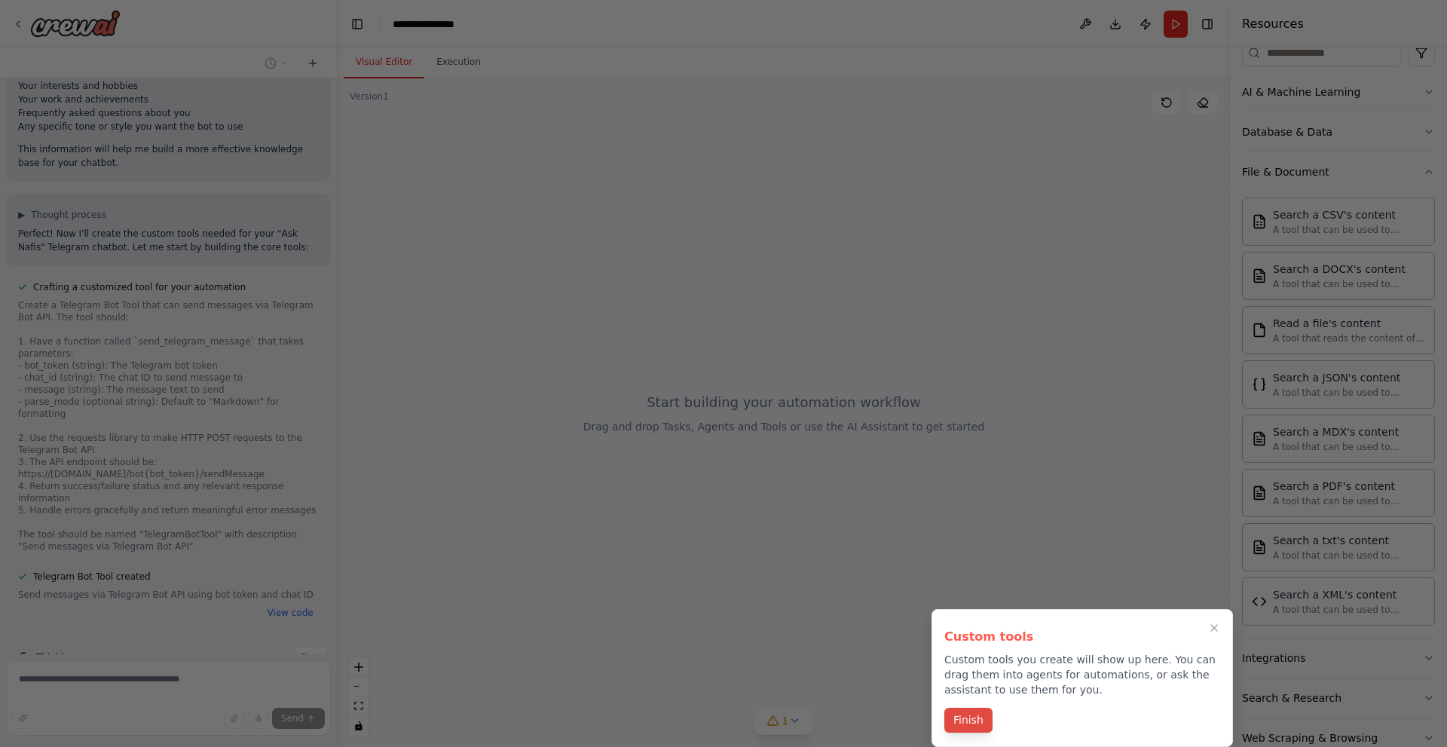
click at [972, 722] on button "Finish" at bounding box center [968, 719] width 48 height 25
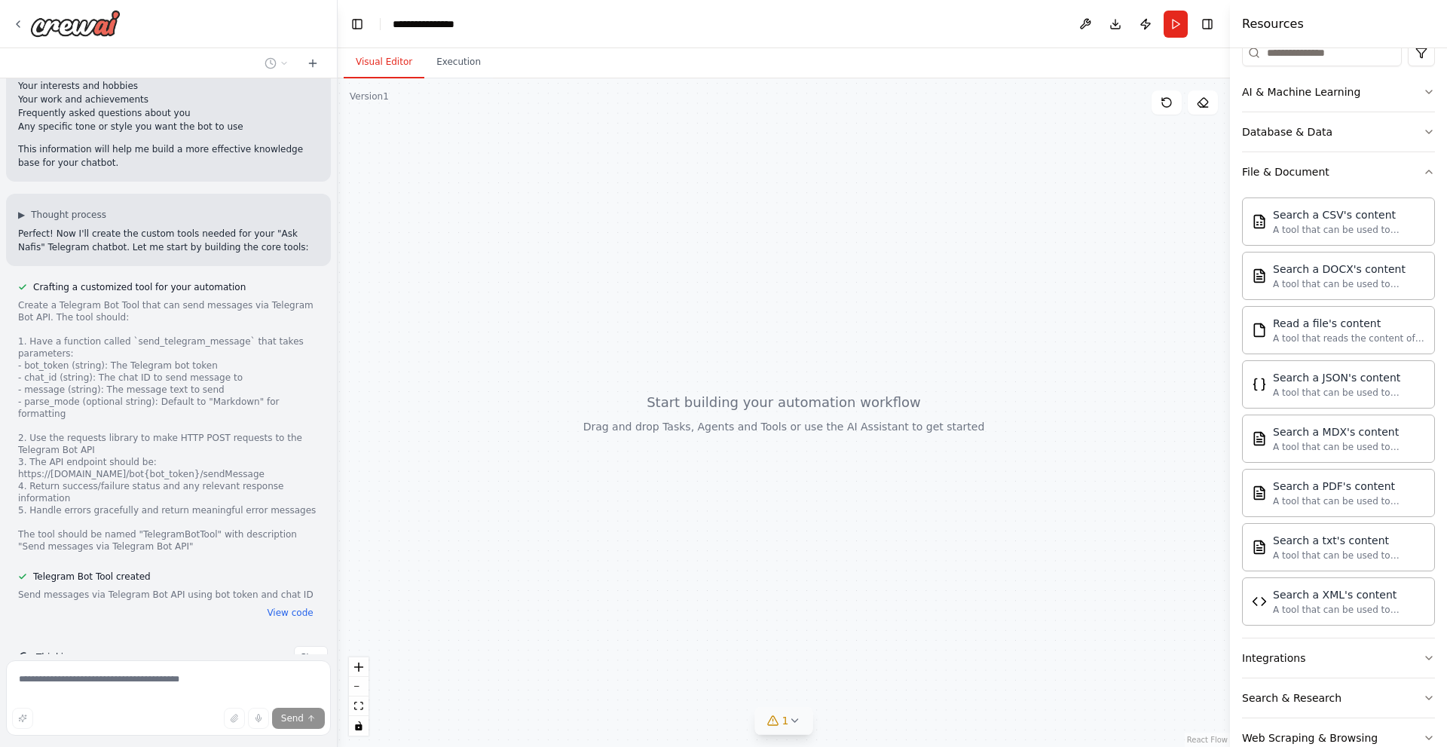
click at [772, 717] on icon at bounding box center [773, 720] width 12 height 12
click at [854, 682] on button at bounding box center [859, 682] width 26 height 18
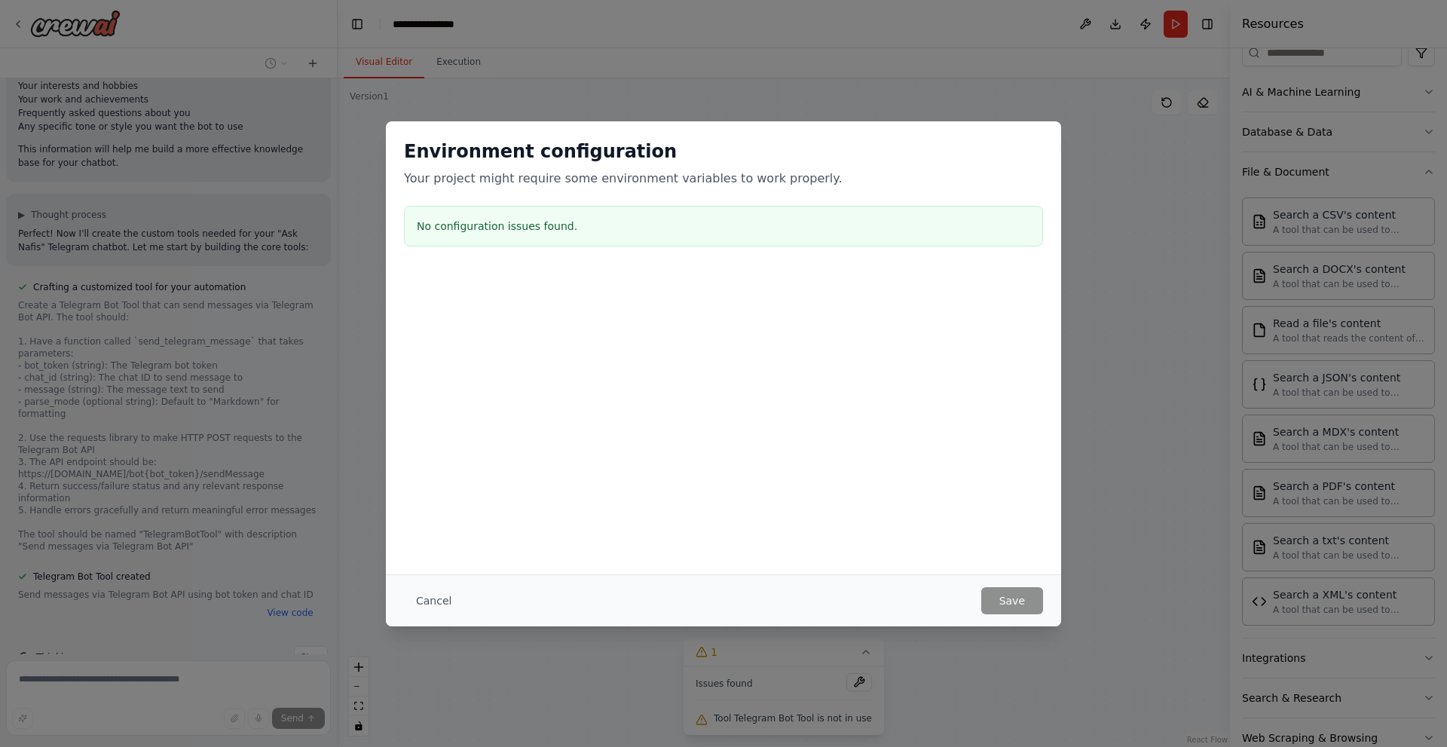
click at [1083, 241] on div "Environment configuration Your project might require some environment variables…" at bounding box center [723, 373] width 1447 height 747
click at [799, 114] on div "Environment configuration Your project might require some environment variables…" at bounding box center [723, 373] width 1447 height 747
click at [417, 604] on button "Cancel" at bounding box center [434, 600] width 60 height 27
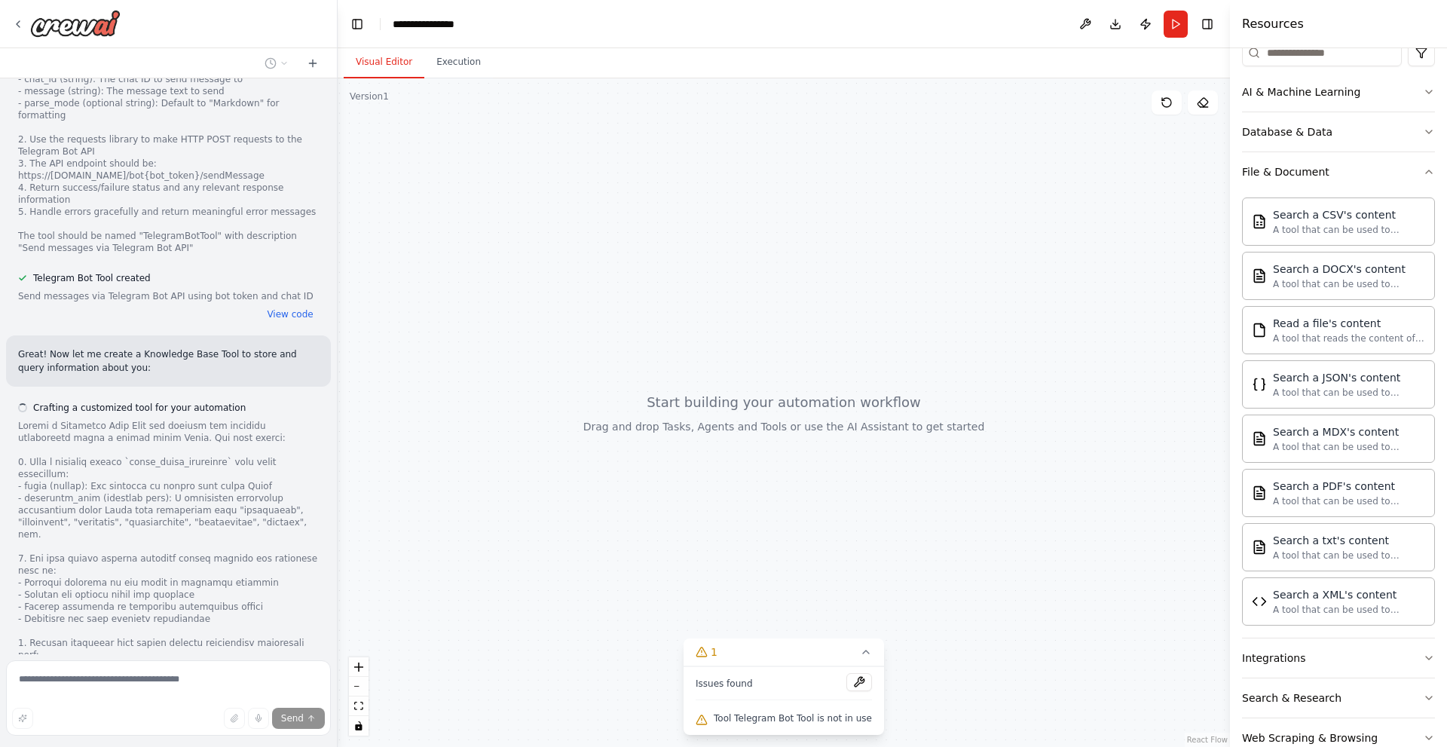
scroll to position [1389, 0]
click at [267, 310] on button "View code" at bounding box center [290, 316] width 46 height 12
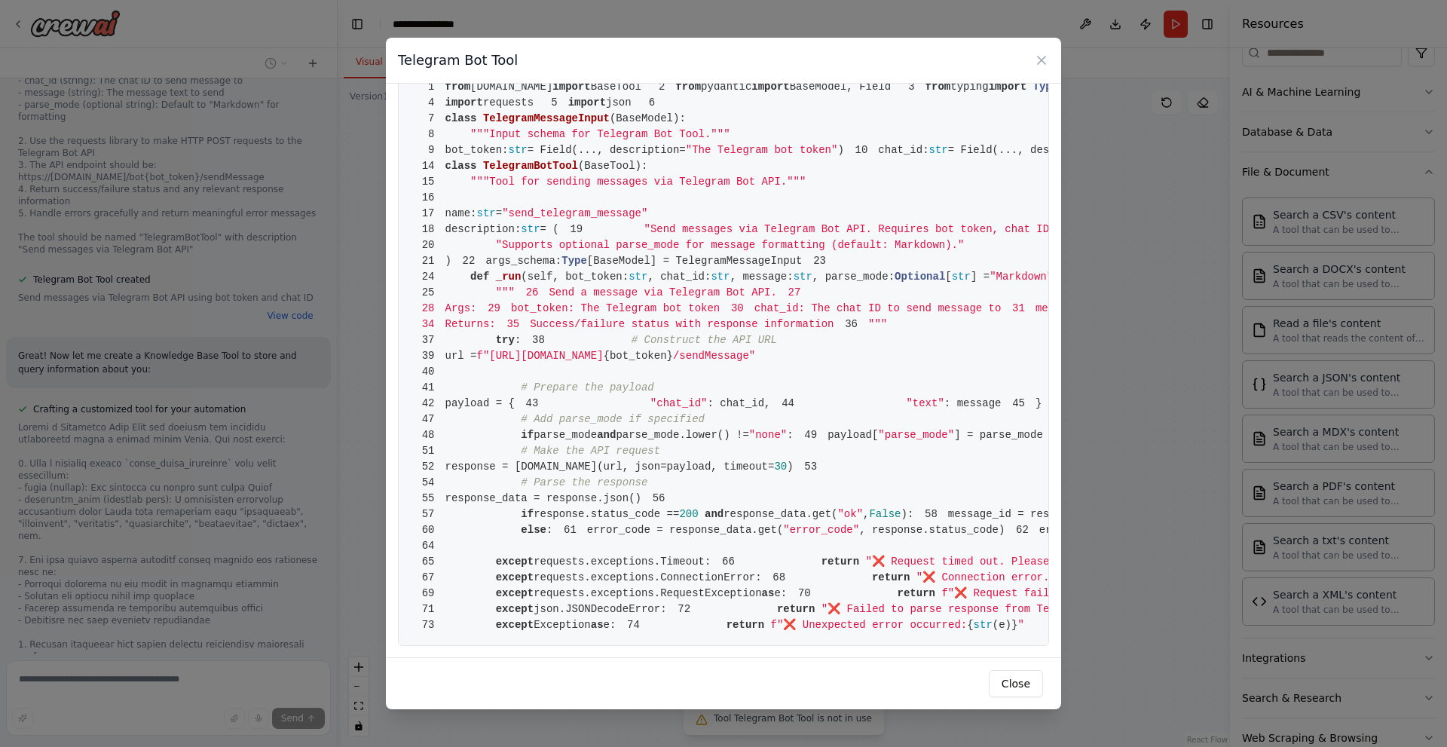
scroll to position [658, 0]
click at [1038, 63] on icon at bounding box center [1041, 61] width 8 height 8
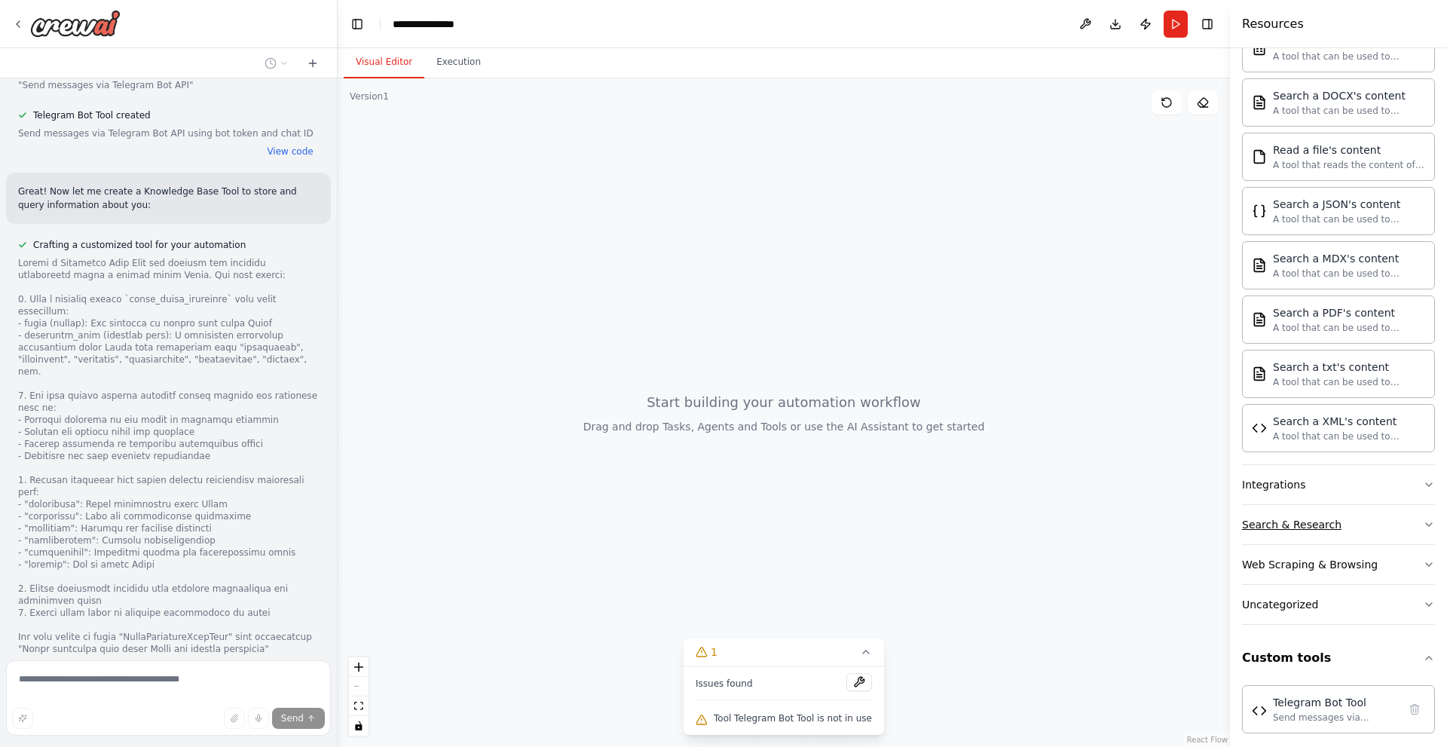
scroll to position [383, 0]
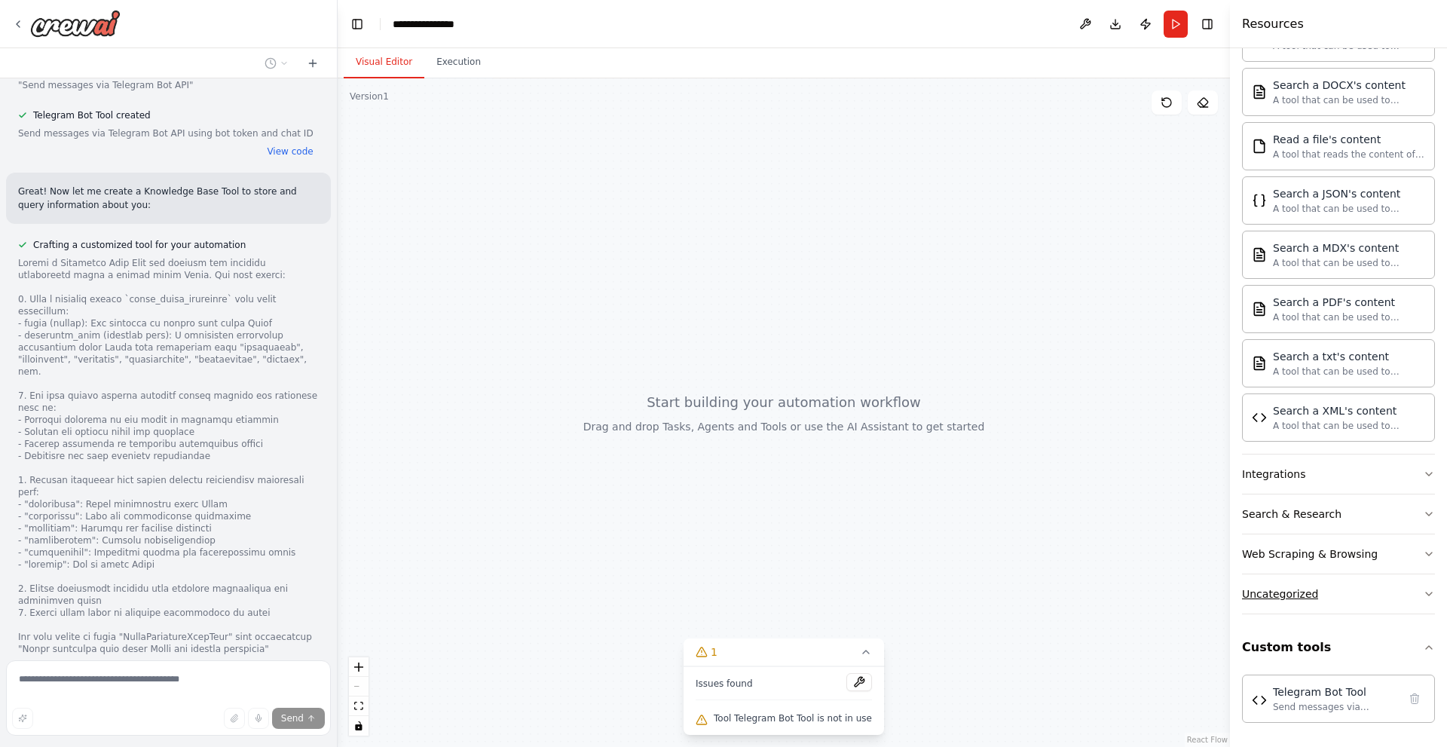
click at [1407, 597] on button "Uncategorized" at bounding box center [1338, 593] width 193 height 39
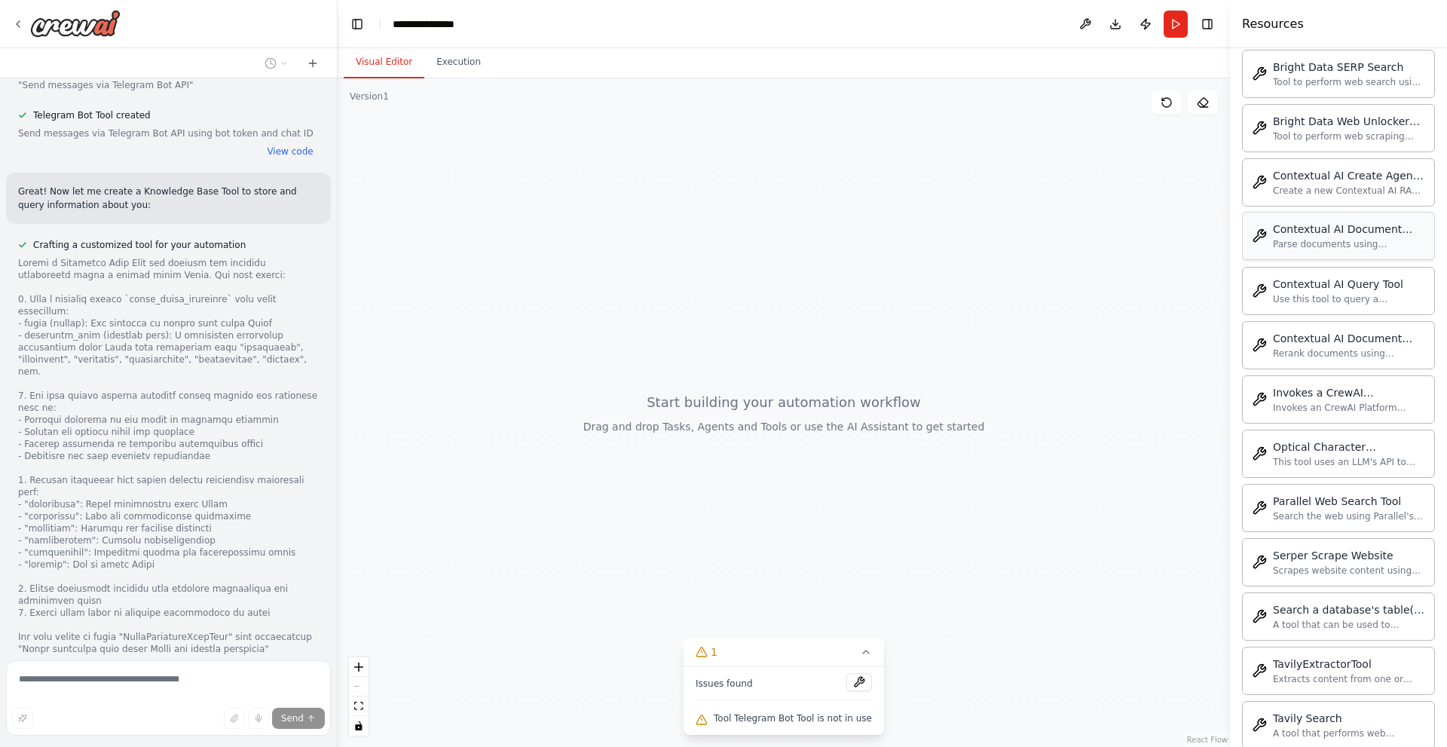
scroll to position [1209, 0]
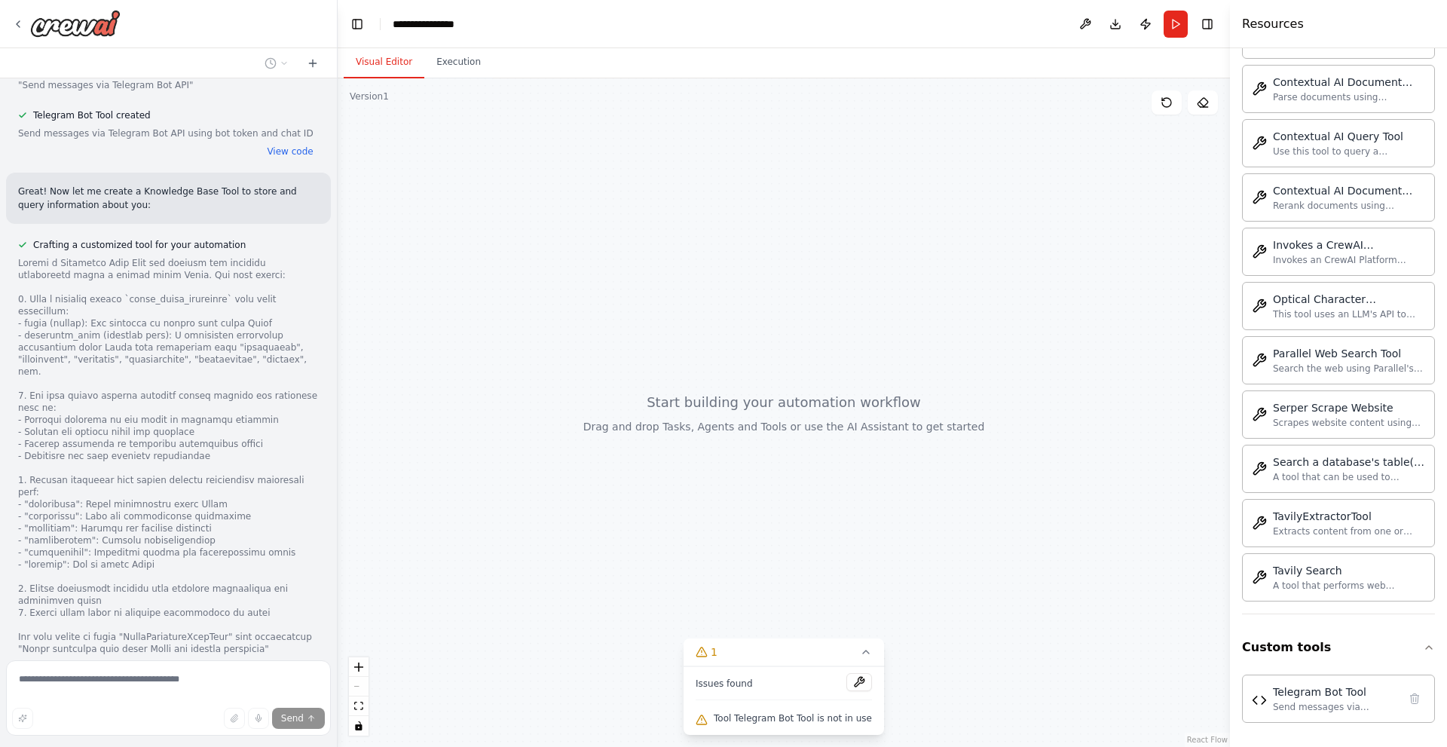
click at [301, 687] on span "Stop" at bounding box center [311, 693] width 20 height 12
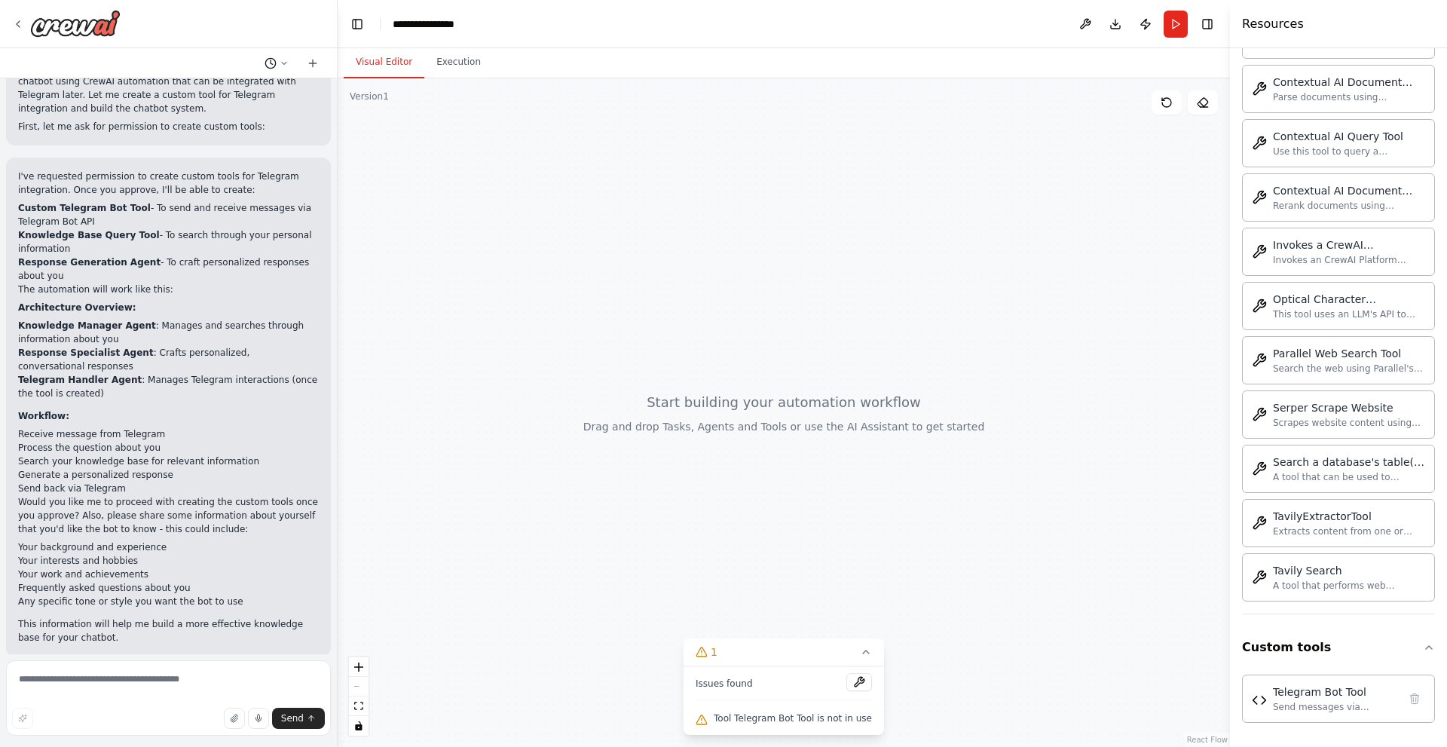
click at [280, 65] on icon at bounding box center [284, 63] width 9 height 9
click at [295, 96] on span "Today 00:52" at bounding box center [305, 94] width 50 height 12
click at [1408, 700] on icon at bounding box center [1414, 698] width 12 height 12
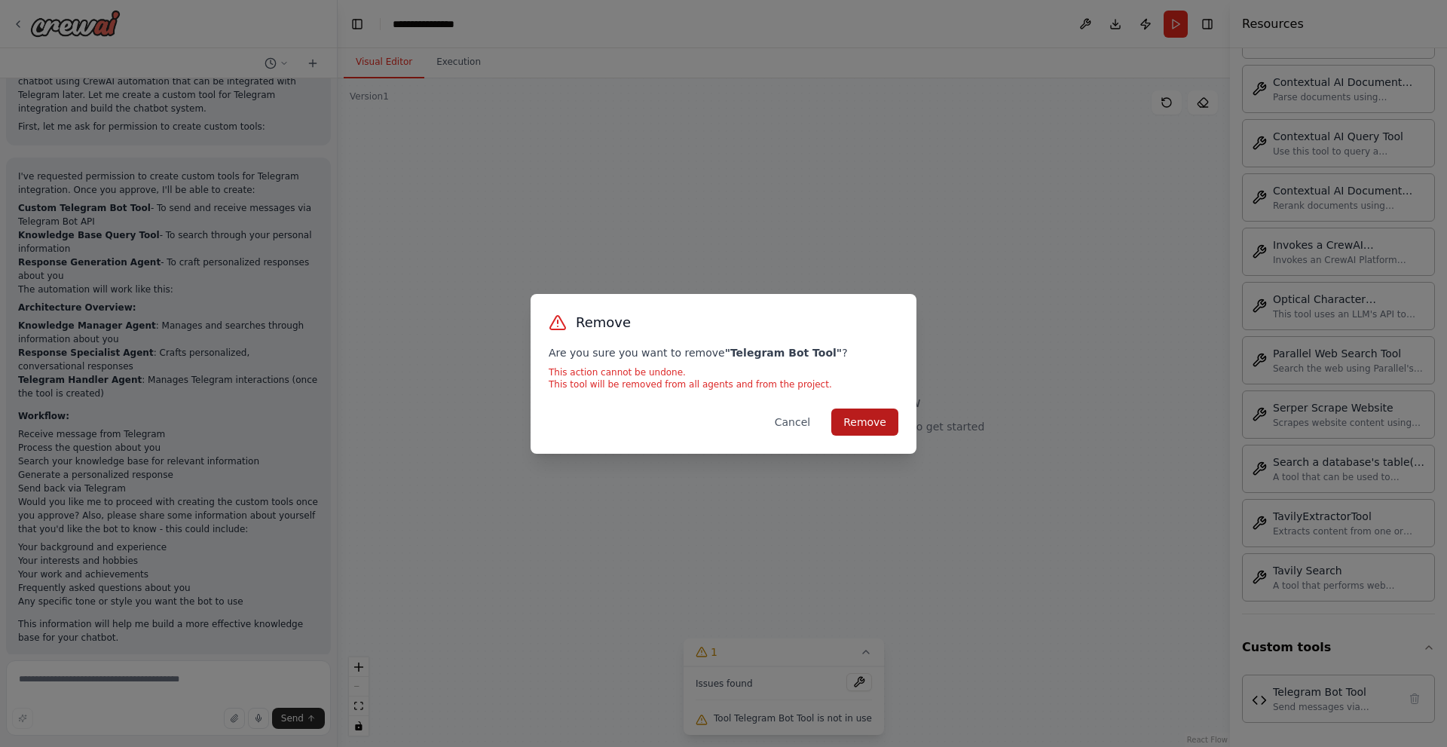
click at [867, 419] on button "Remove" at bounding box center [864, 421] width 67 height 27
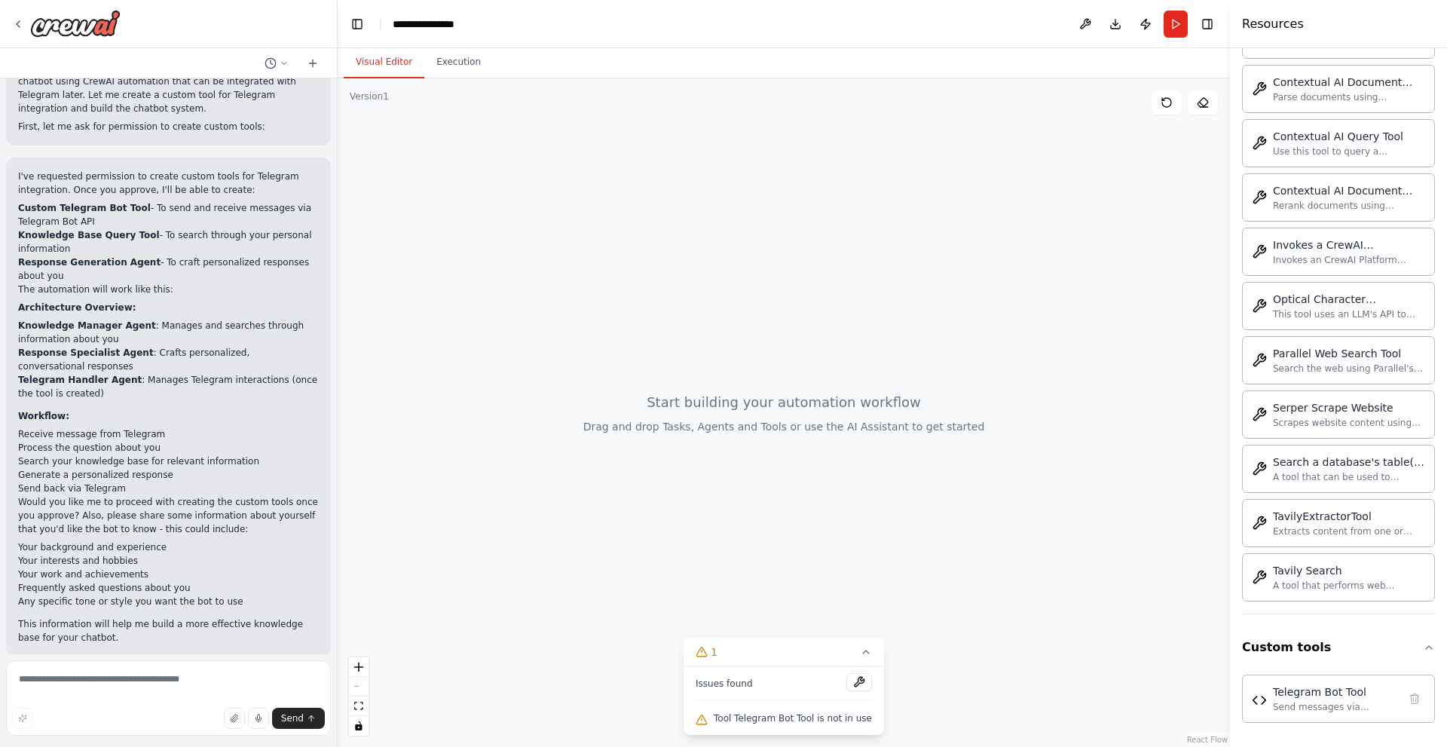
scroll to position [1101, 0]
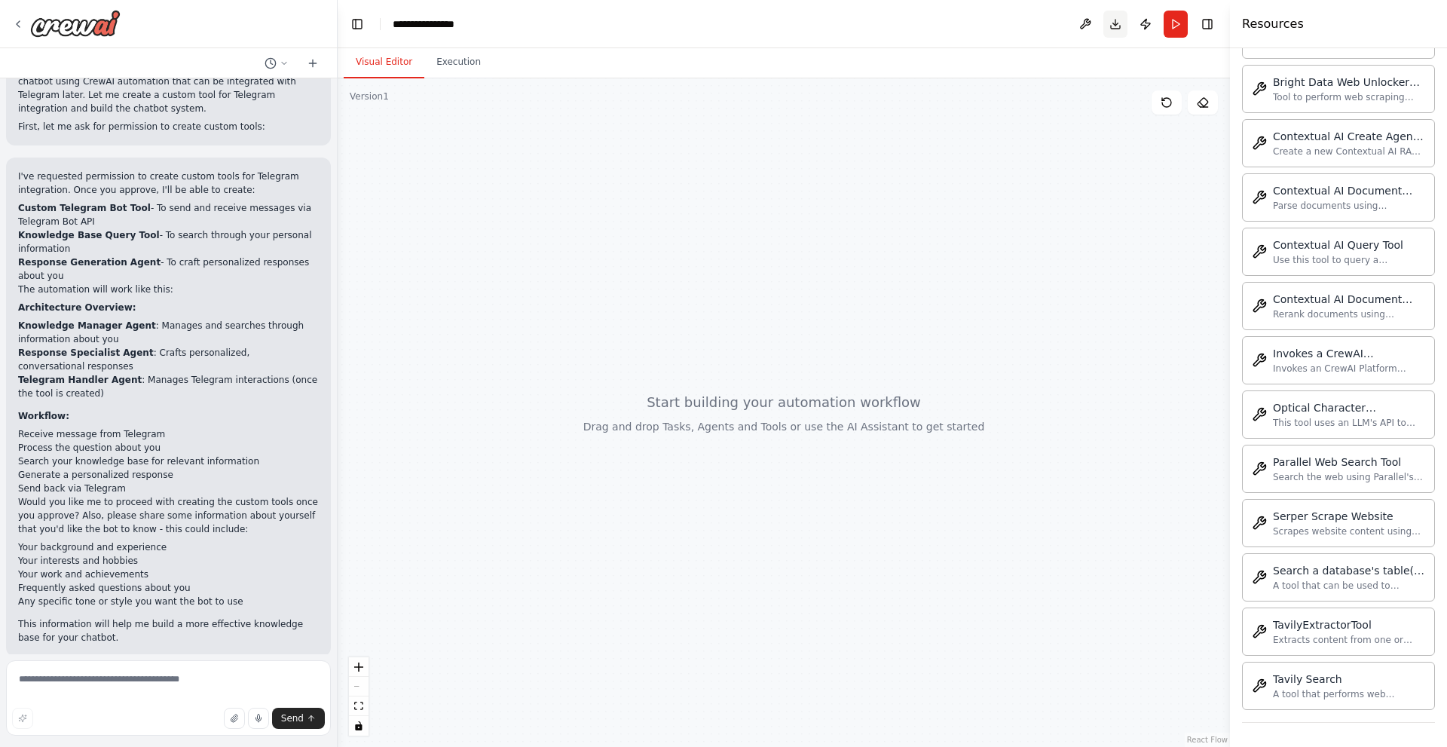
click at [1117, 34] on button "Download" at bounding box center [1115, 24] width 24 height 27
click at [72, 30] on img at bounding box center [75, 23] width 90 height 27
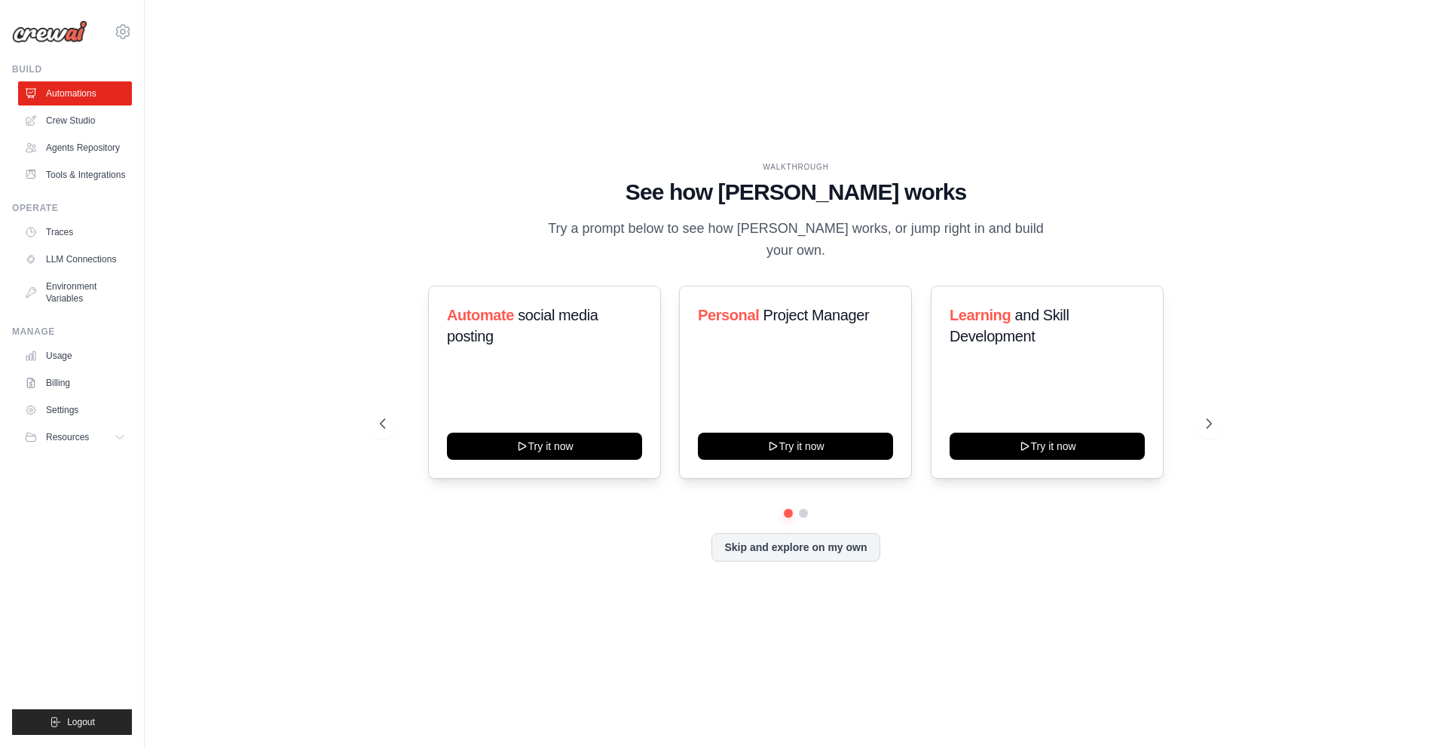
click at [805, 554] on div "WALKTHROUGH See how [PERSON_NAME] works Try a prompt below to see how [PERSON_N…" at bounding box center [796, 373] width 868 height 425
click at [806, 543] on button "Skip and explore on my own" at bounding box center [795, 545] width 168 height 29
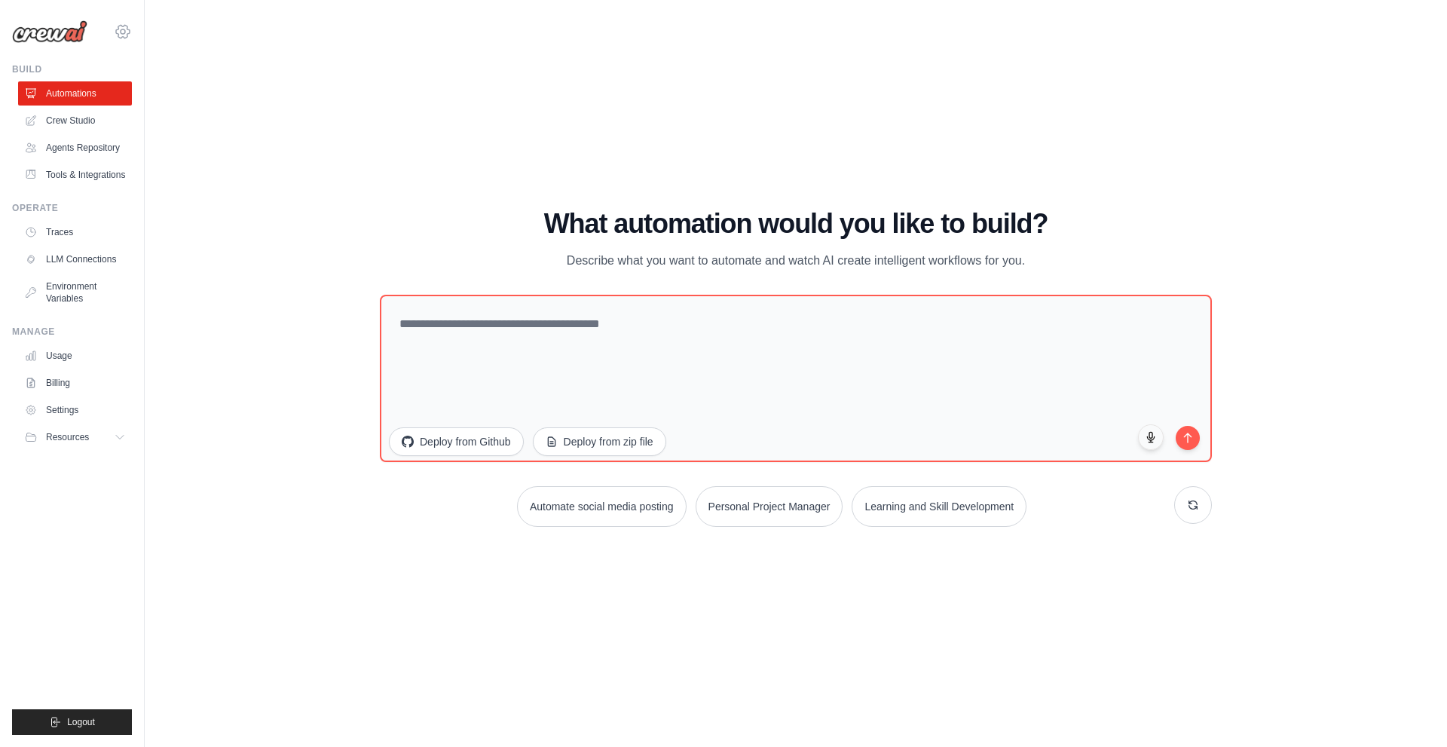
click at [125, 24] on icon at bounding box center [123, 32] width 18 height 18
click at [83, 173] on link "Tools & Integrations" at bounding box center [77, 175] width 114 height 24
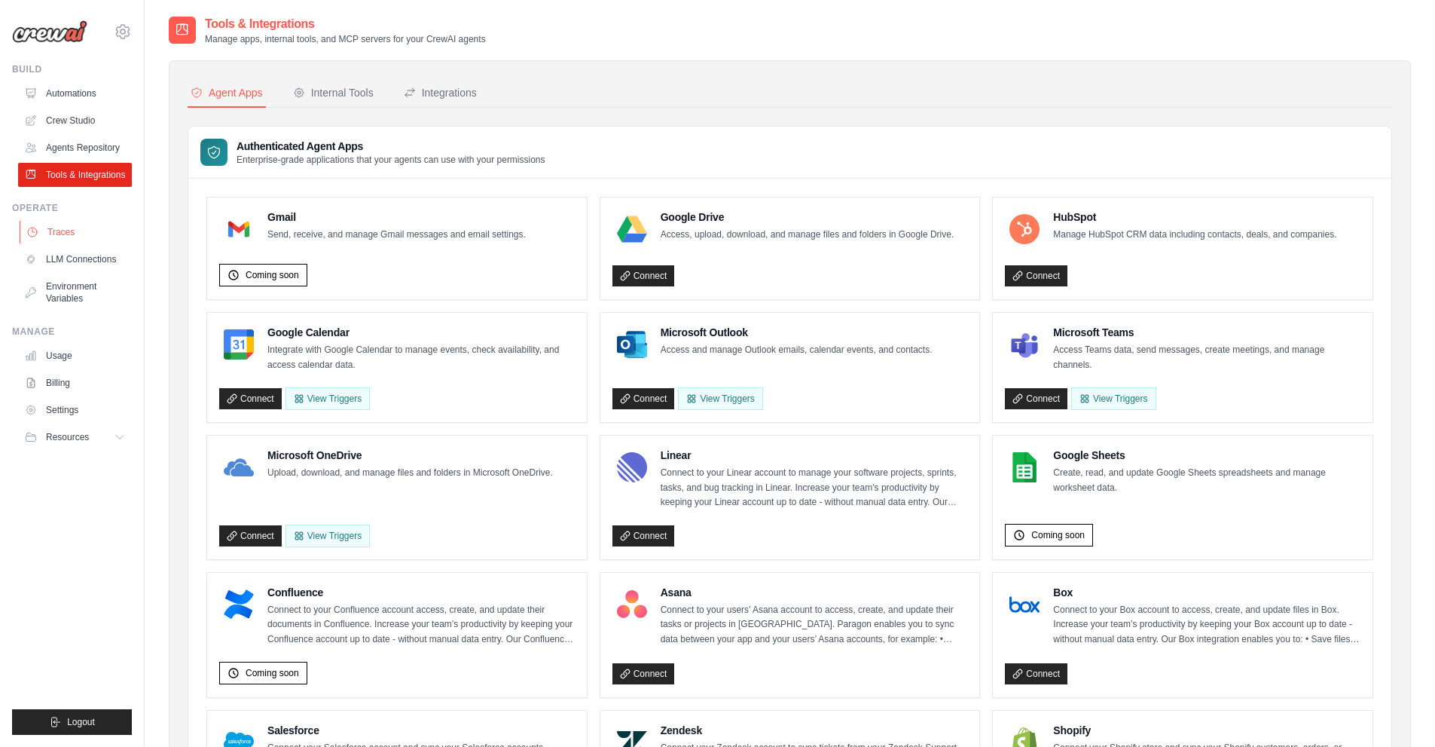
click at [81, 221] on link "Traces" at bounding box center [77, 232] width 114 height 24
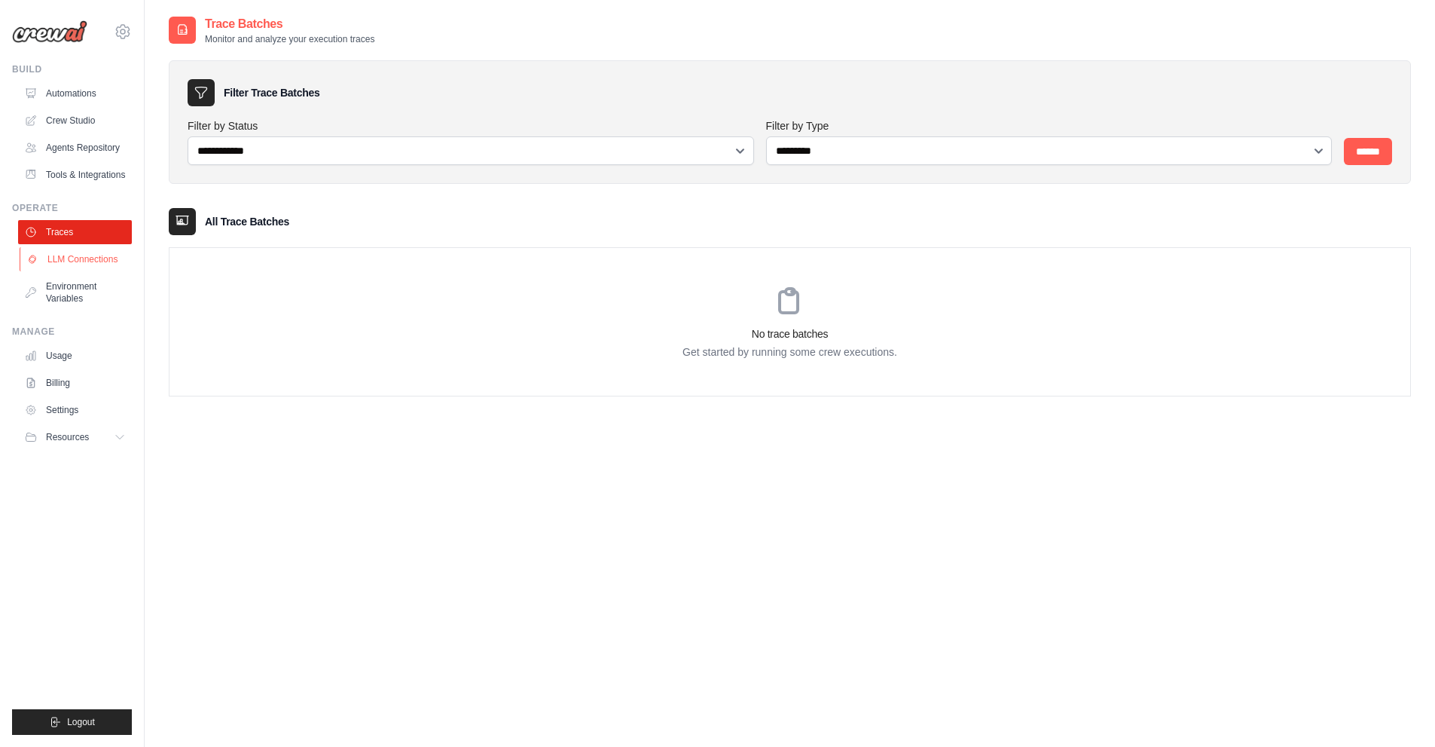
click at [72, 264] on link "LLM Connections" at bounding box center [77, 259] width 114 height 24
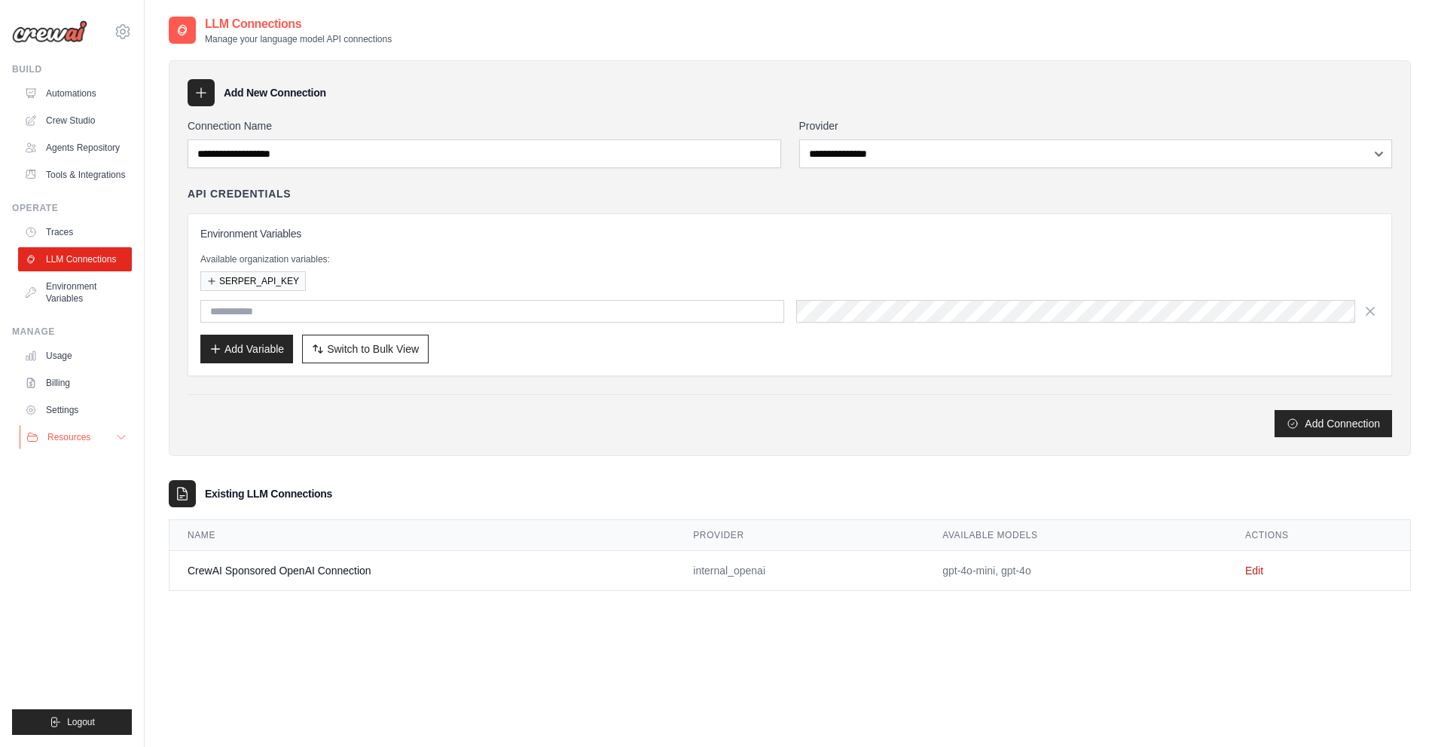
click at [81, 435] on span "Resources" at bounding box center [68, 437] width 43 height 12
click at [72, 353] on link "Usage" at bounding box center [77, 356] width 114 height 24
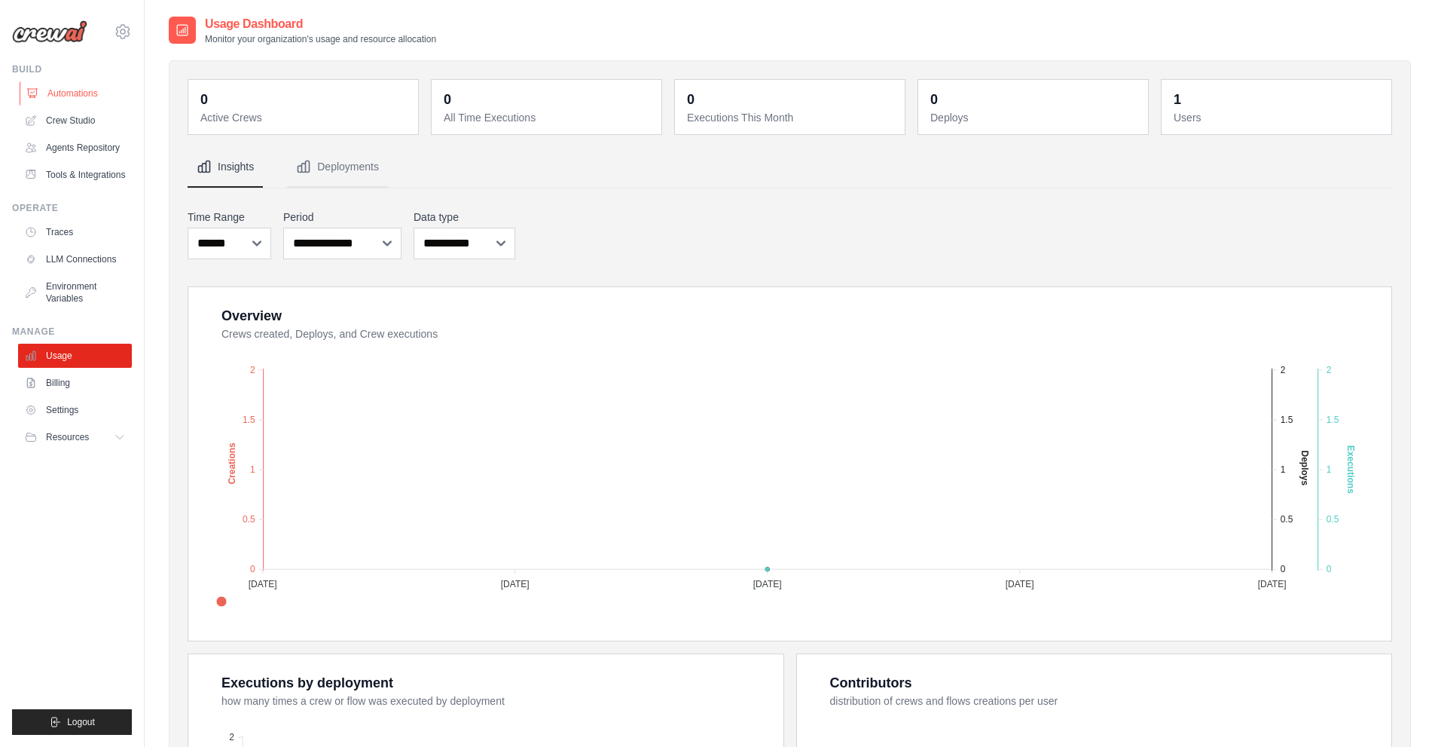
click at [67, 96] on link "Automations" at bounding box center [77, 93] width 114 height 24
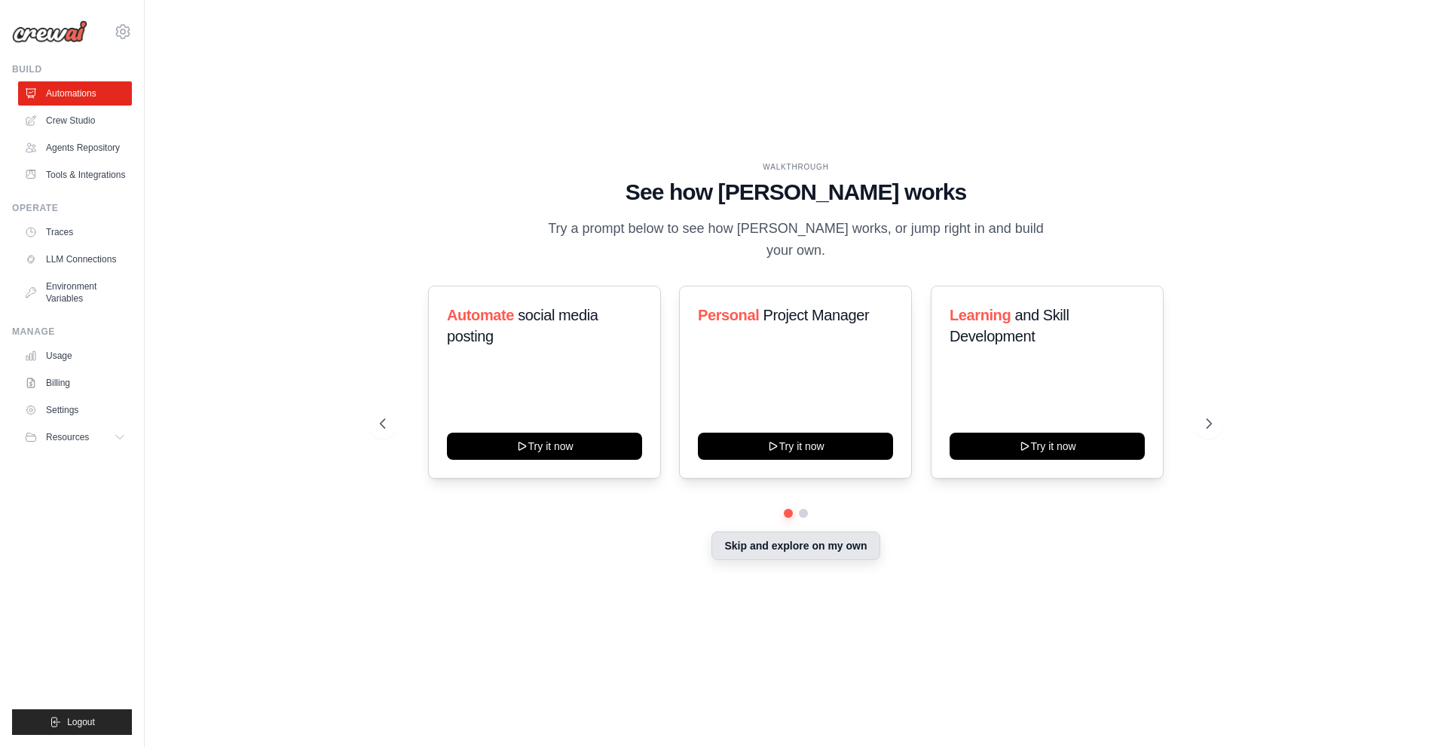
click at [783, 537] on button "Skip and explore on my own" at bounding box center [795, 545] width 168 height 29
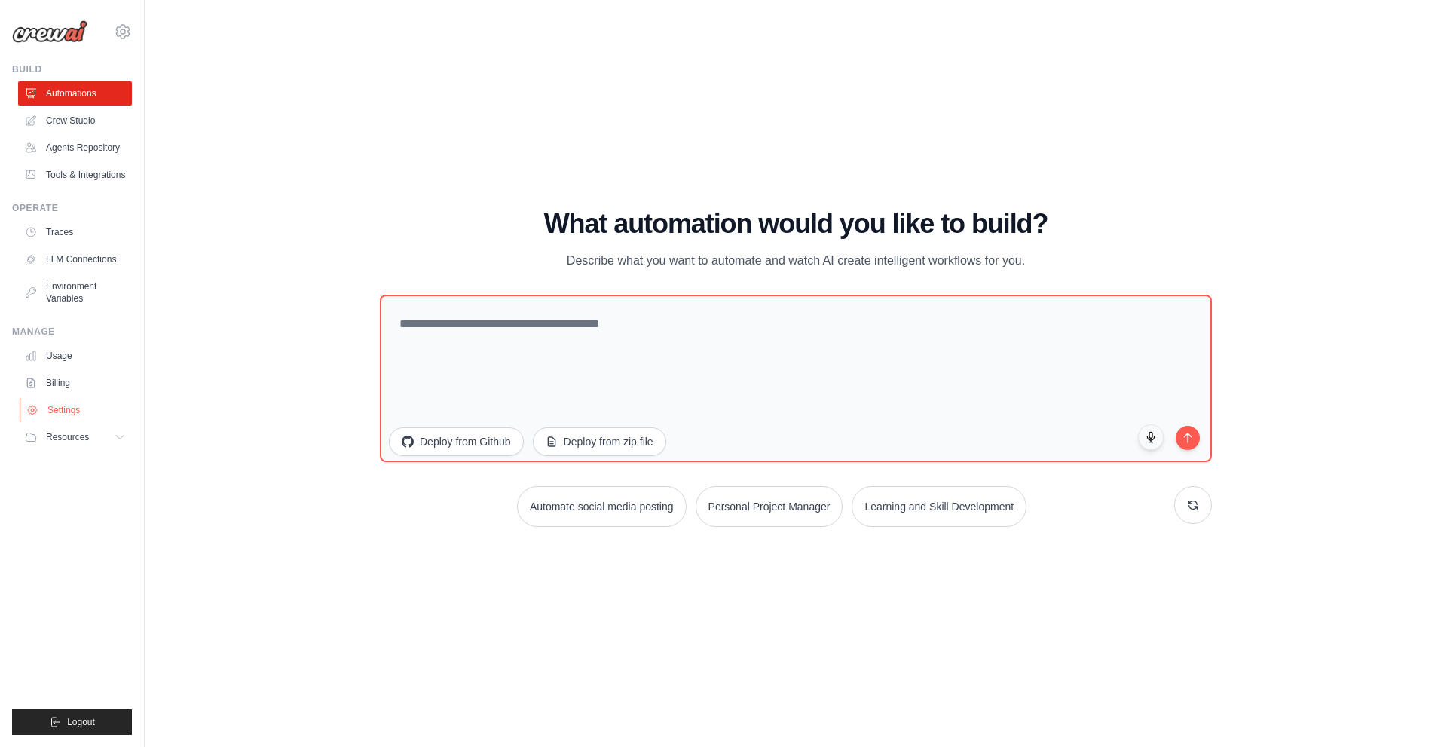
click at [47, 416] on link "Settings" at bounding box center [77, 410] width 114 height 24
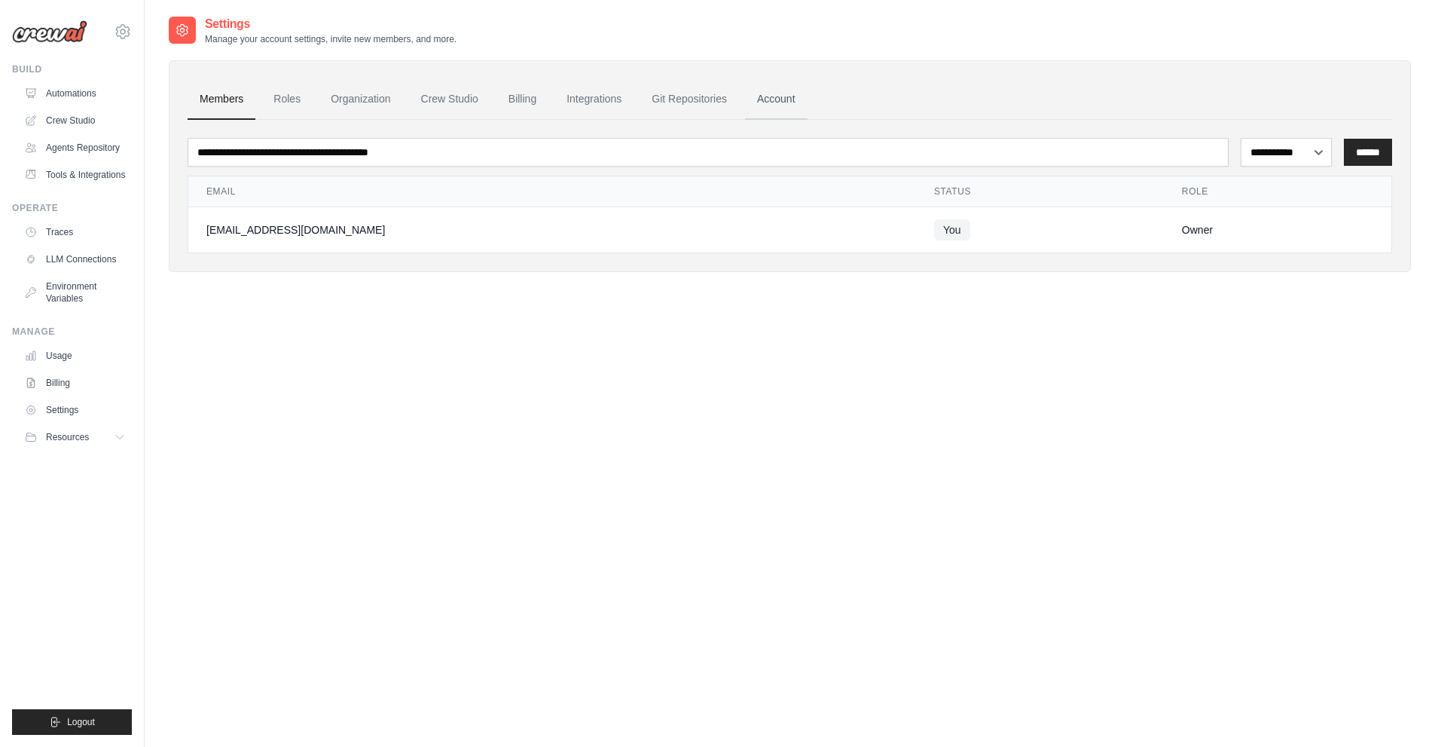
click at [781, 99] on link "Account" at bounding box center [776, 99] width 63 height 41
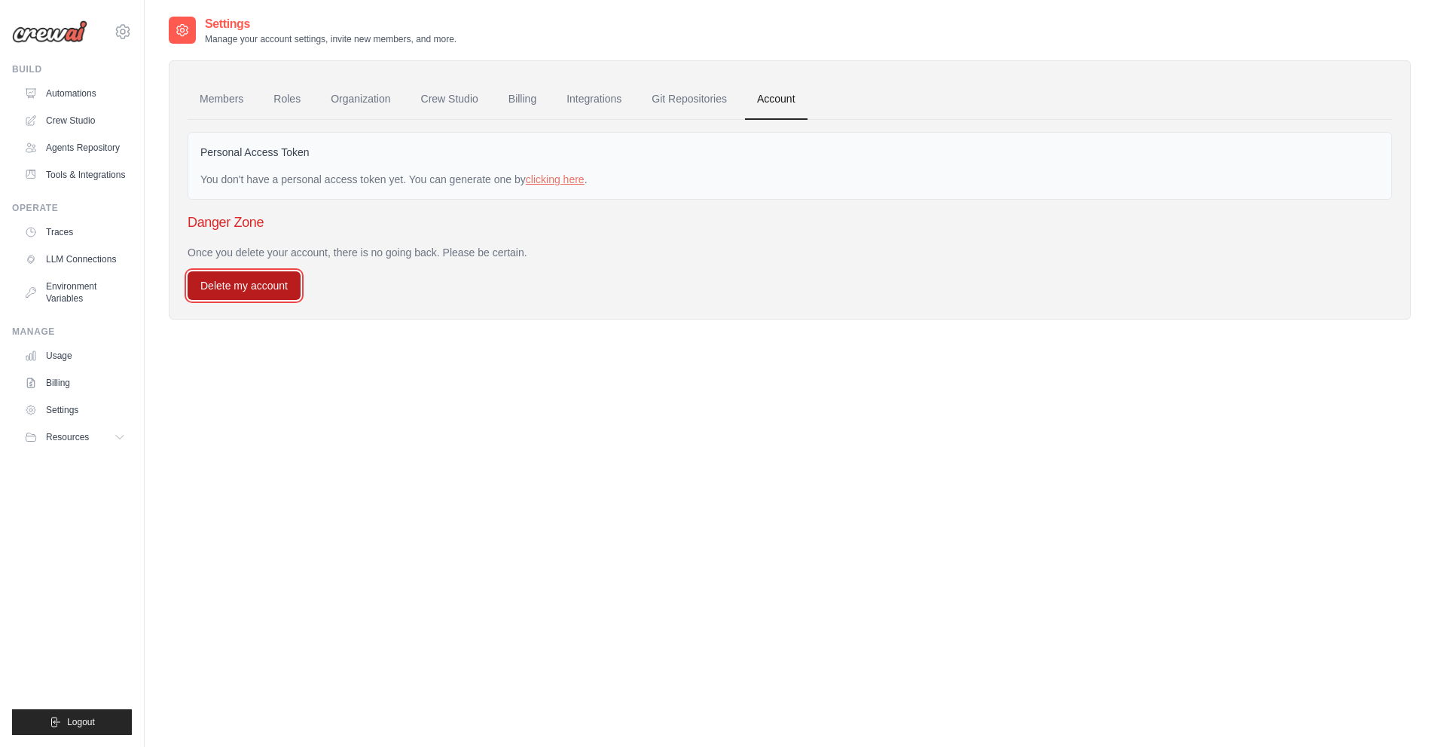
click at [280, 284] on button "Delete my account" at bounding box center [244, 285] width 113 height 29
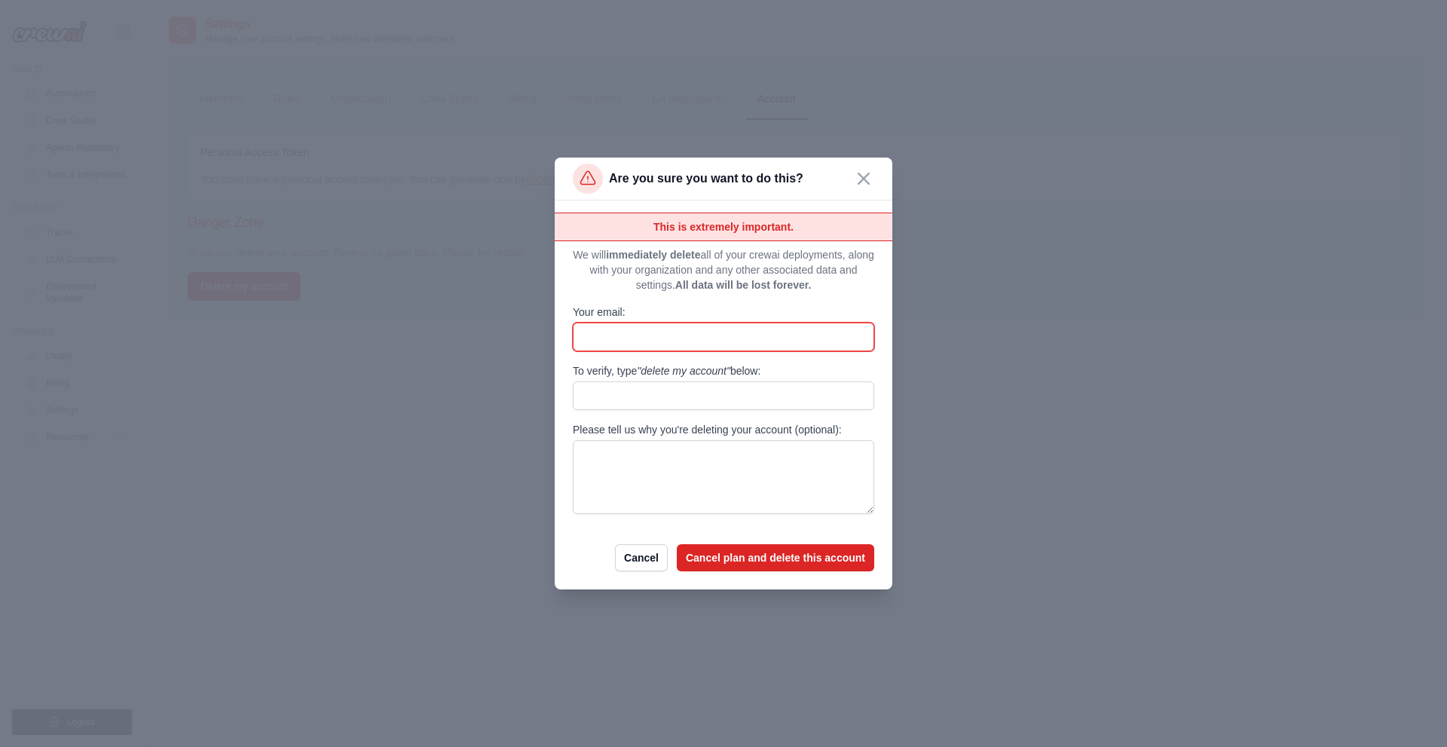
click at [666, 332] on input "Your email:" at bounding box center [723, 336] width 301 height 29
type input "**********"
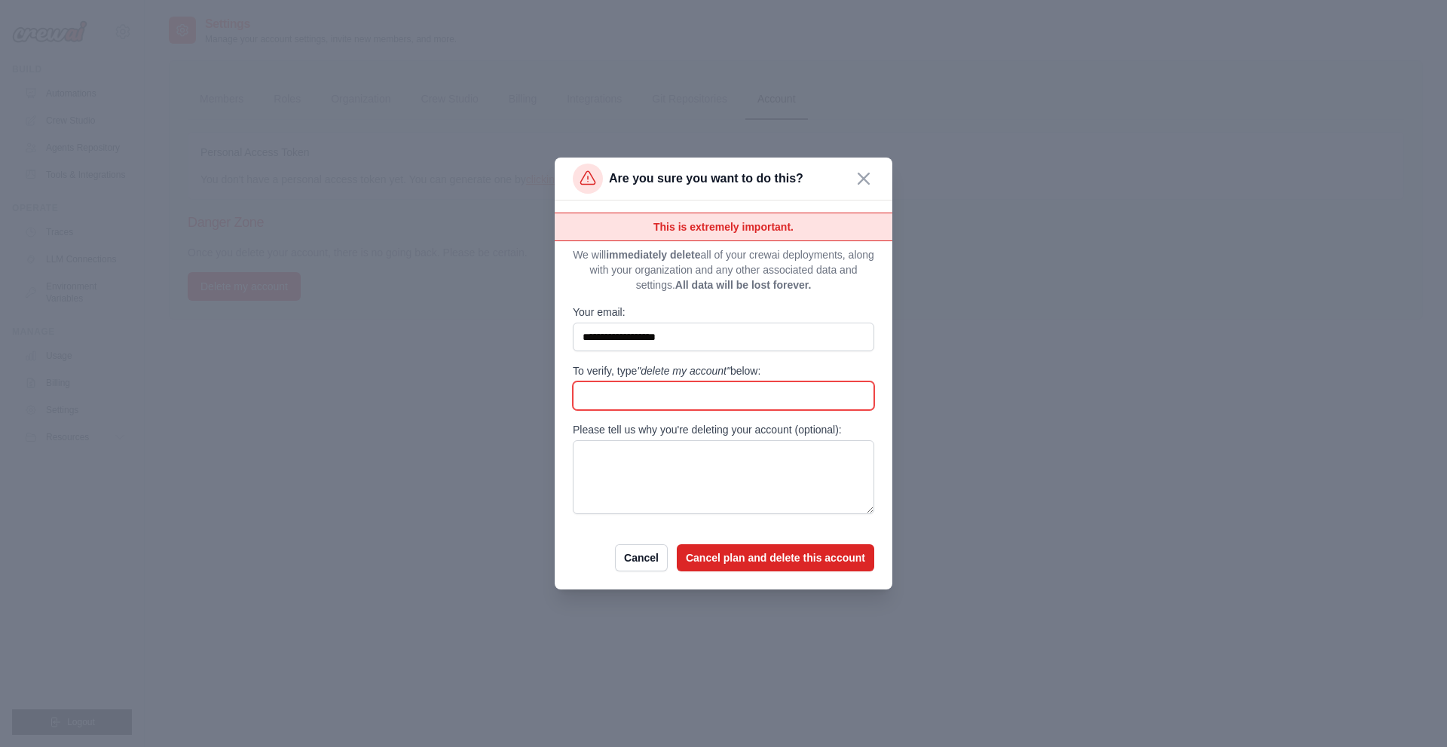
click at [671, 404] on input "To verify, type "delete my account" below:" at bounding box center [723, 395] width 301 height 29
drag, startPoint x: 707, startPoint y: 375, endPoint x: 644, endPoint y: 377, distance: 63.3
click at [644, 377] on label "To verify, type "delete my account" below:" at bounding box center [723, 370] width 301 height 15
copy span "delete my account"
click at [659, 405] on input "To verify, type "delete my account" below:" at bounding box center [723, 395] width 301 height 29
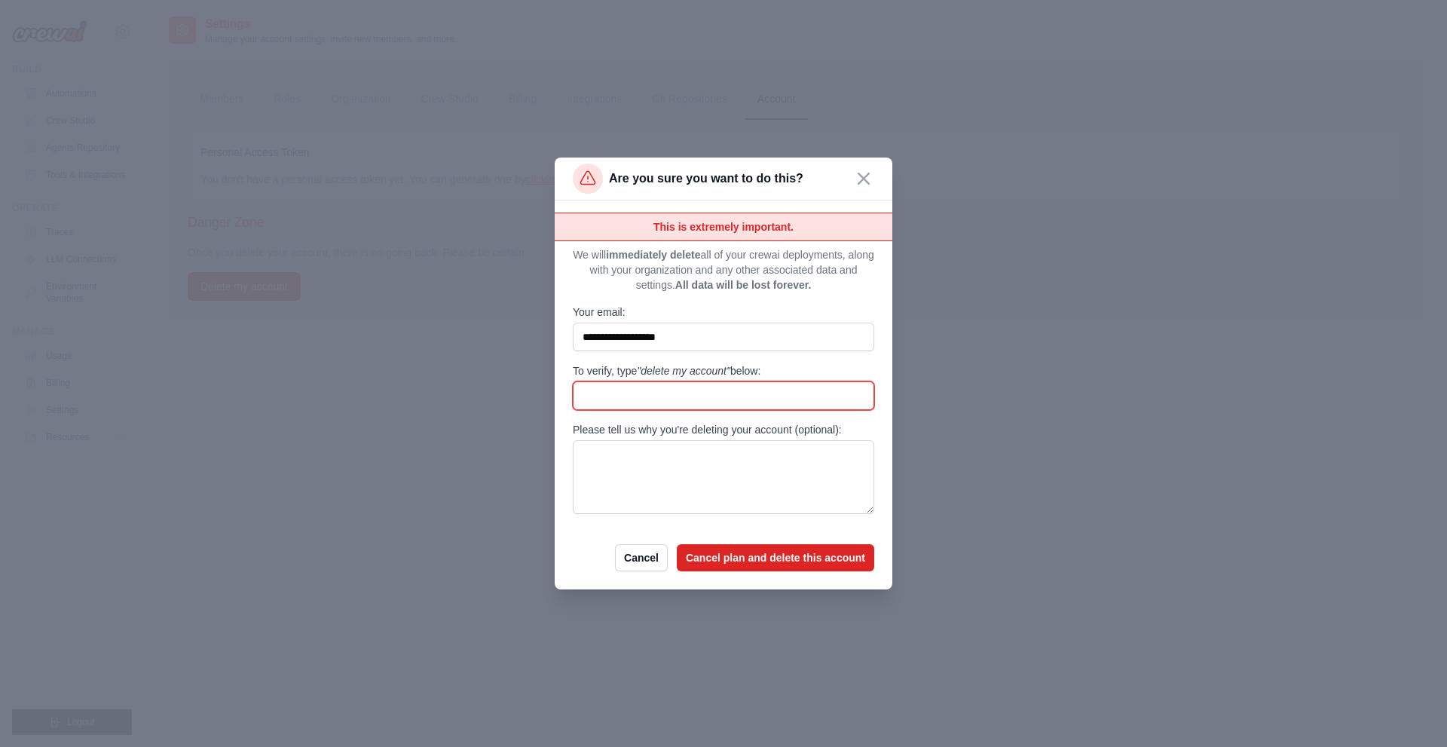
paste input "**********"
type input "**********"
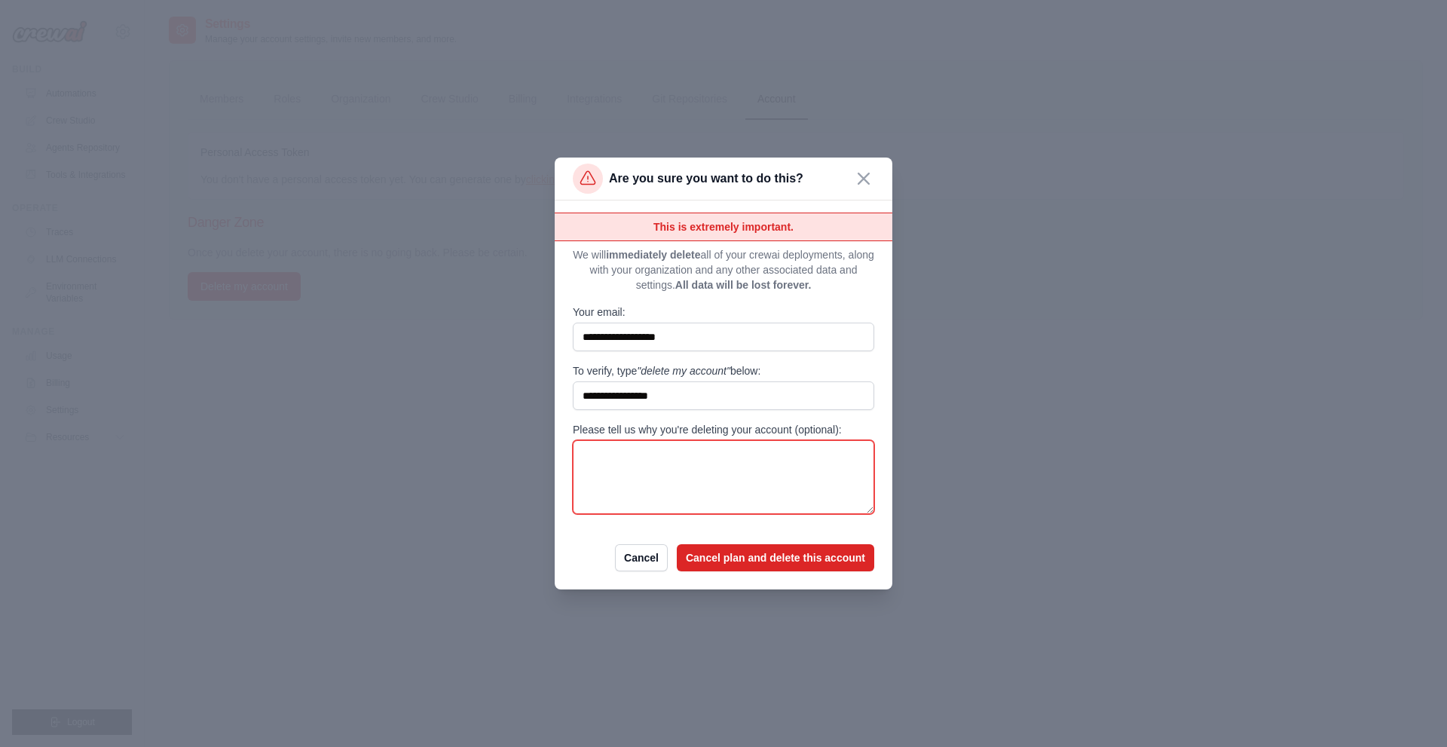
click at [644, 467] on textarea "Please tell us why you're deleting your account (optional):" at bounding box center [723, 477] width 301 height 74
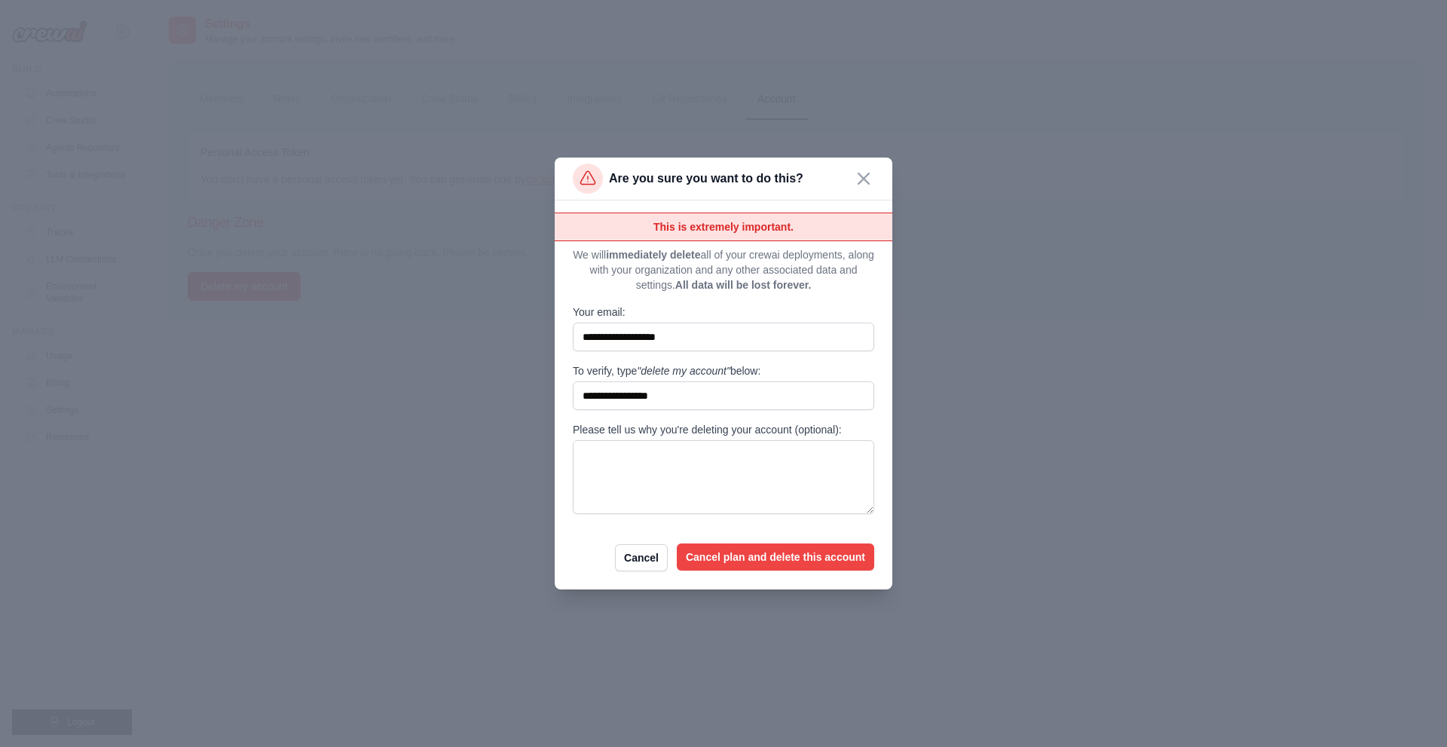
click at [726, 558] on button "Cancel plan and delete this account" at bounding box center [775, 556] width 197 height 27
